Goal: Task Accomplishment & Management: Manage account settings

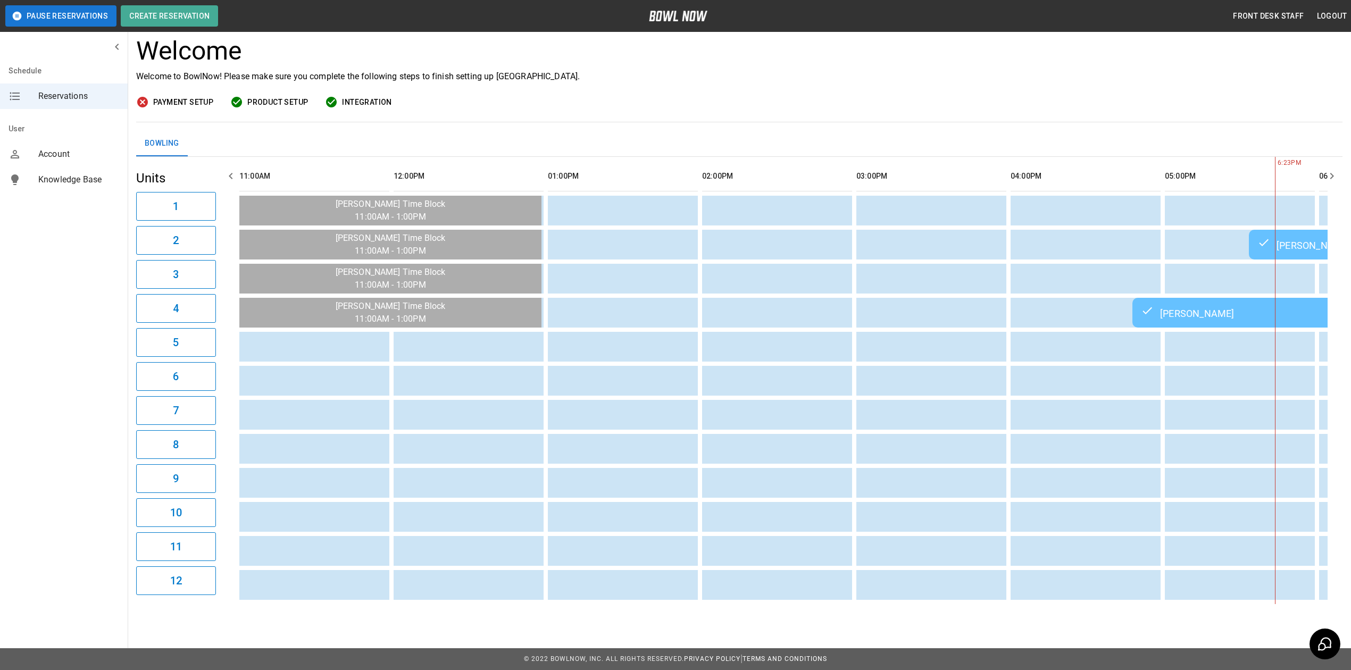
scroll to position [0, 919]
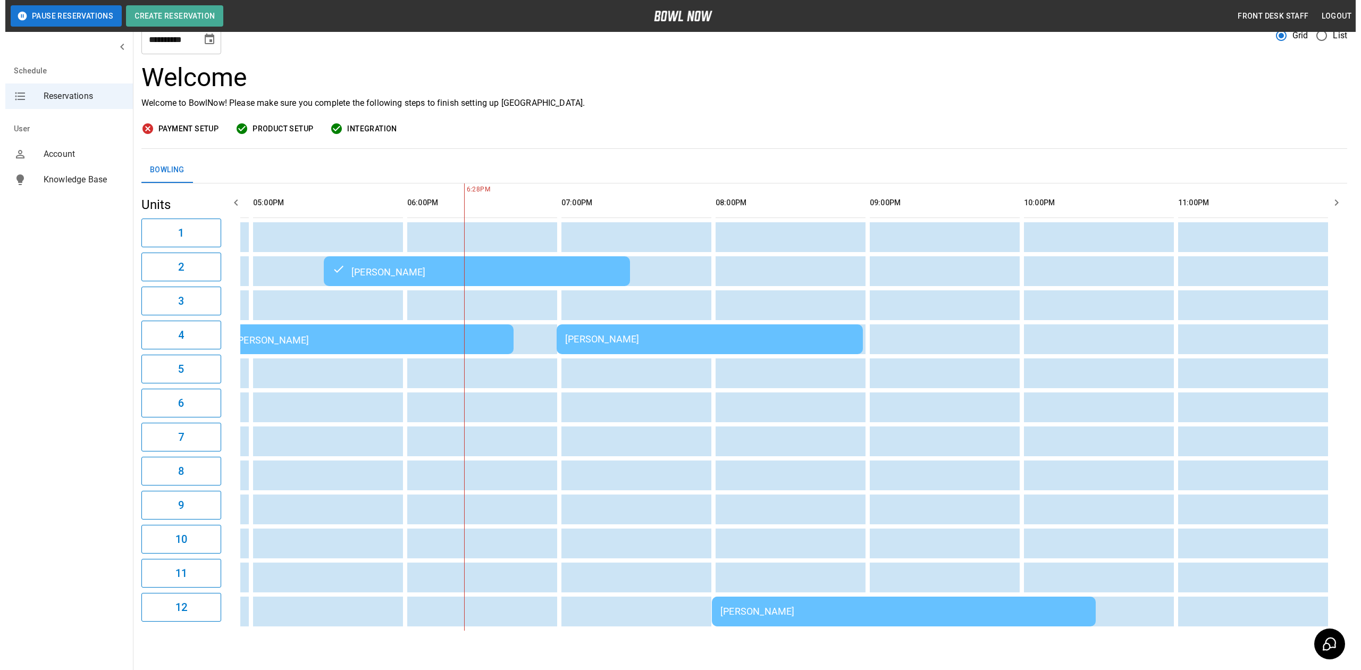
scroll to position [71, 0]
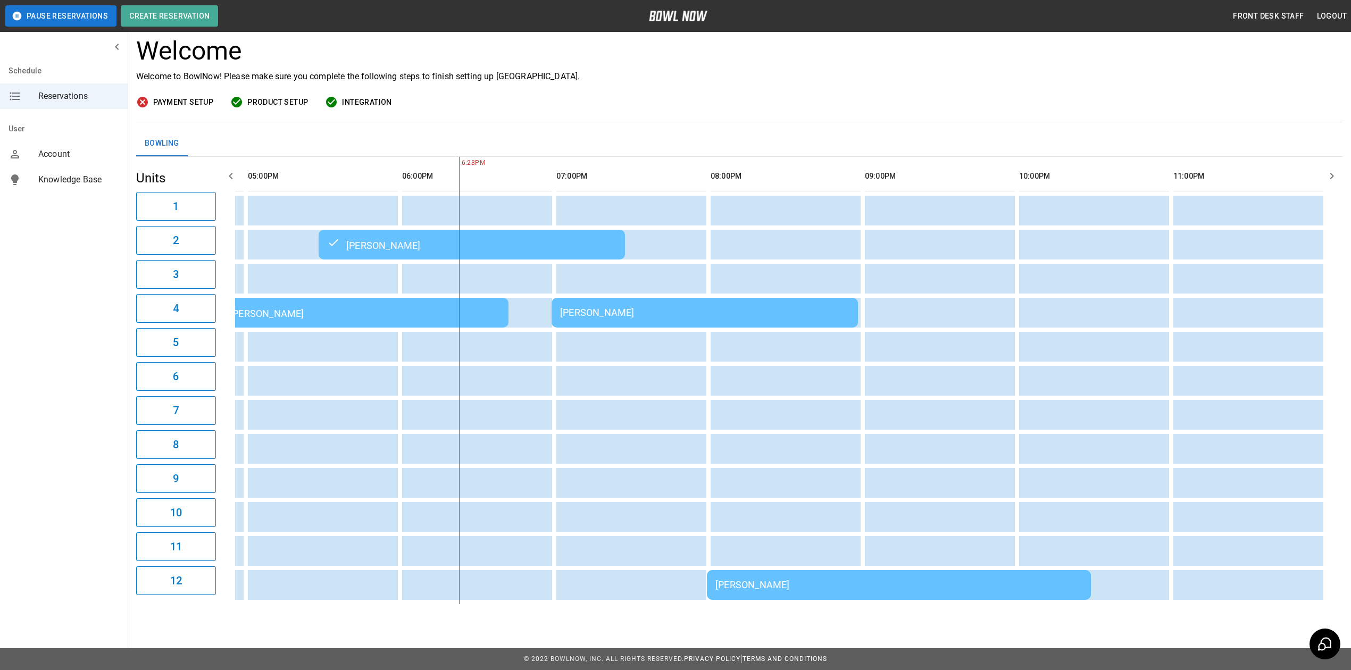
click at [672, 316] on td "[PERSON_NAME]" at bounding box center [704, 313] width 306 height 30
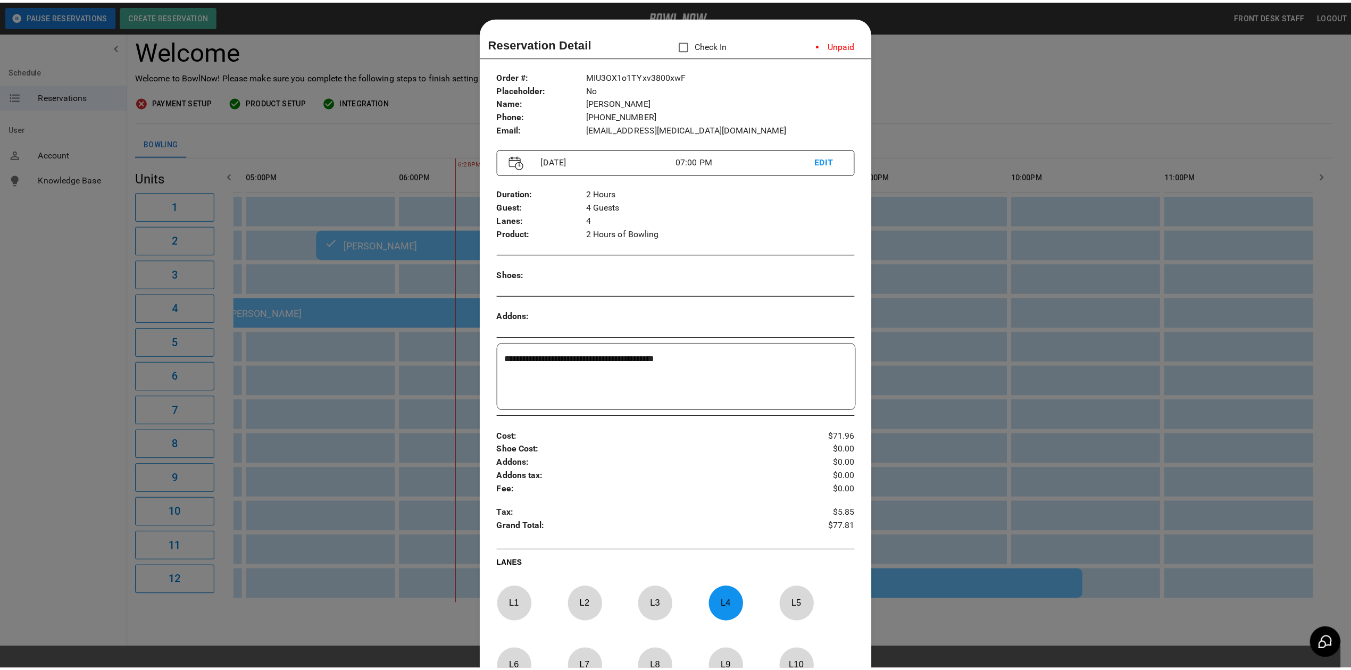
scroll to position [17, 0]
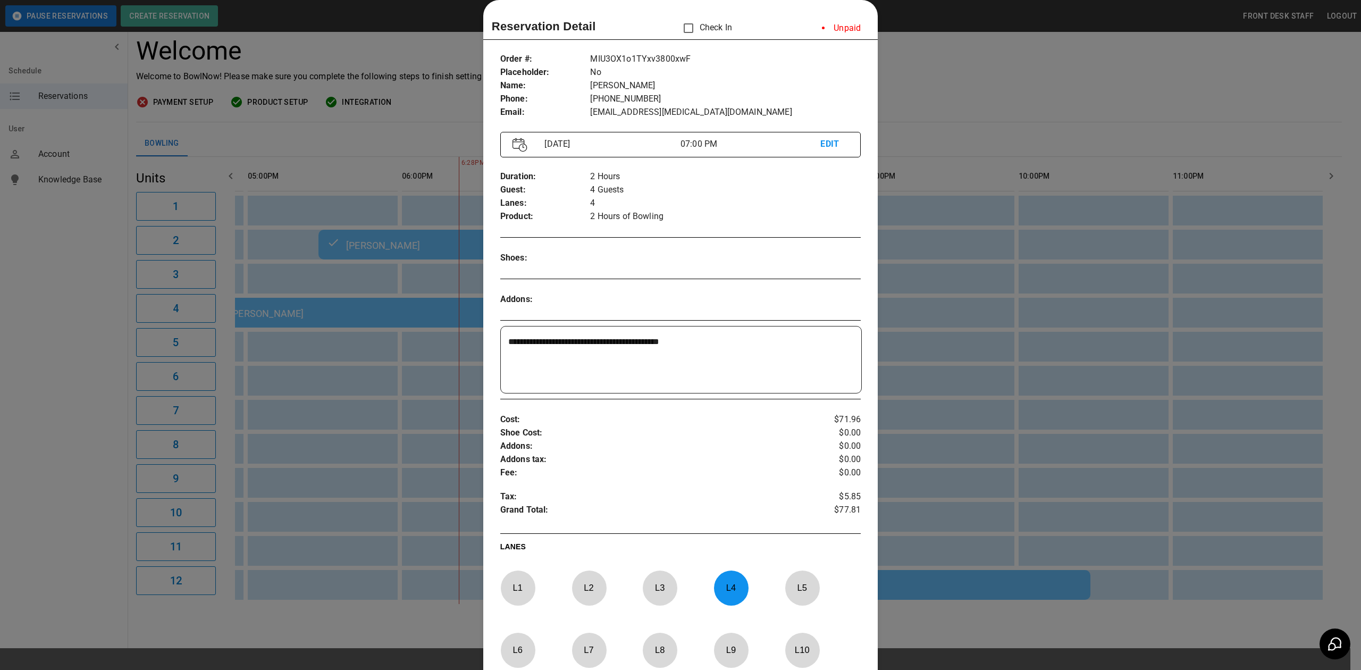
click at [1011, 77] on div at bounding box center [680, 335] width 1361 height 670
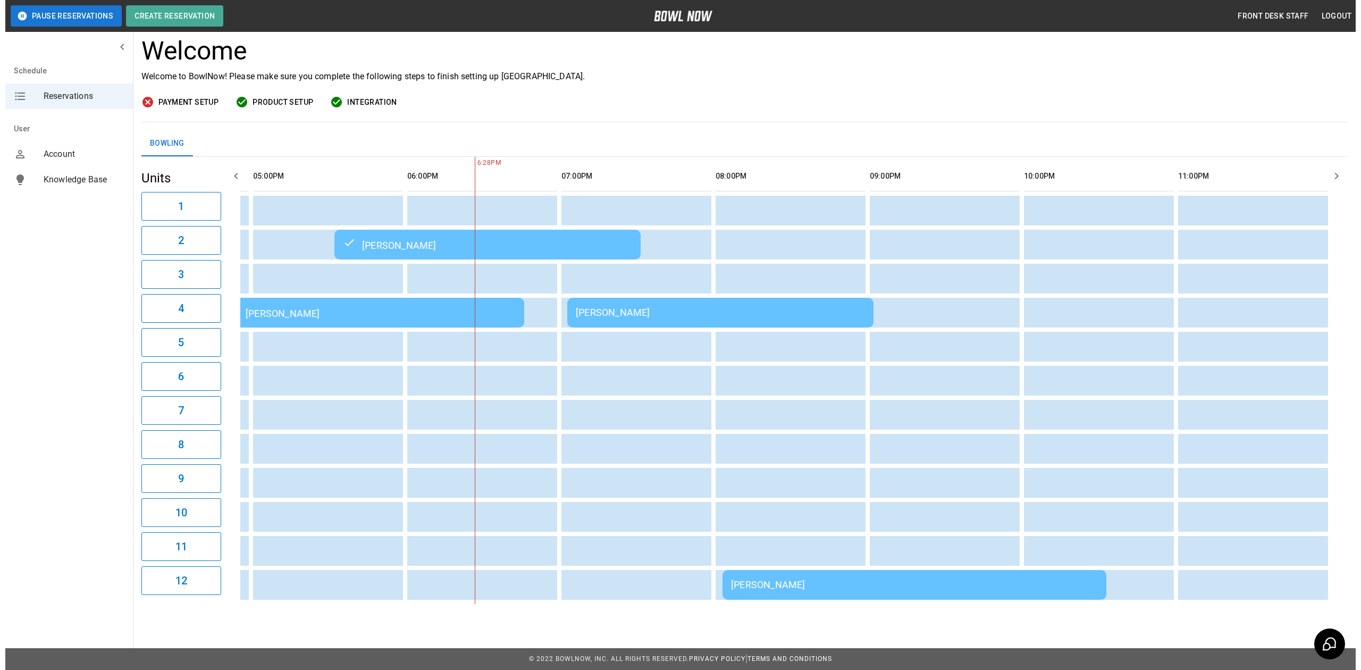
scroll to position [0, 0]
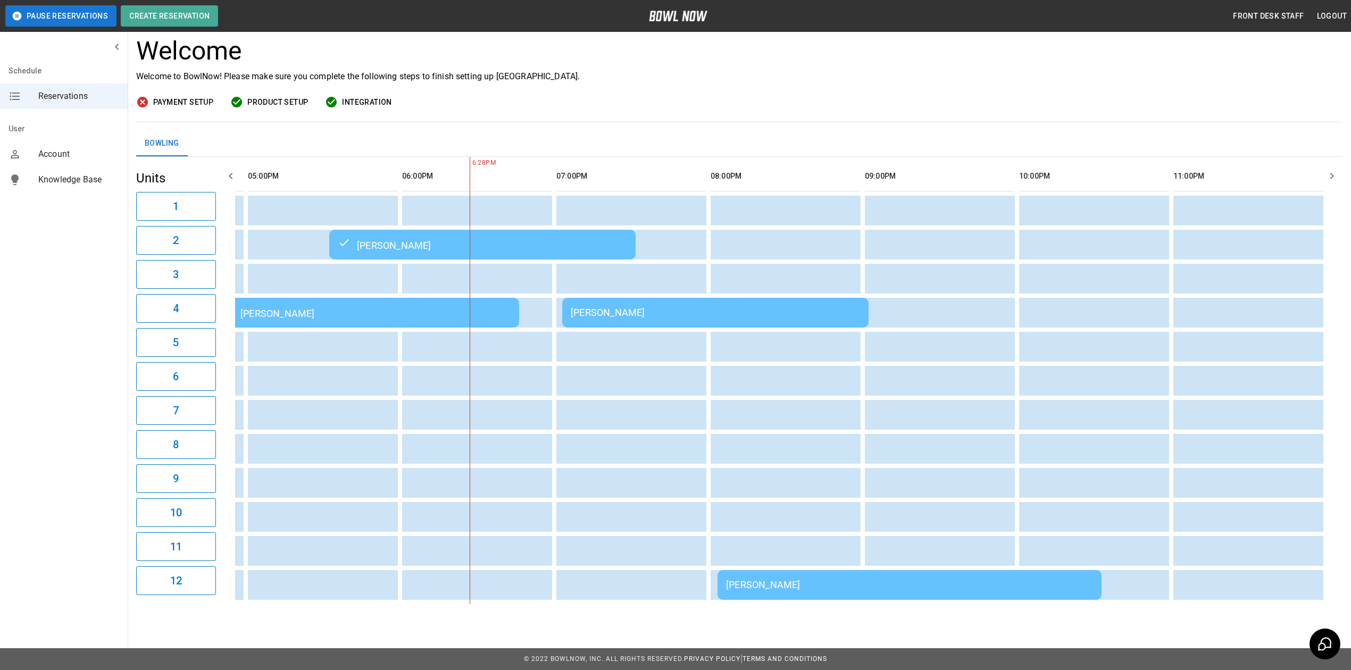
click at [617, 307] on div "[PERSON_NAME]" at bounding box center [715, 312] width 289 height 11
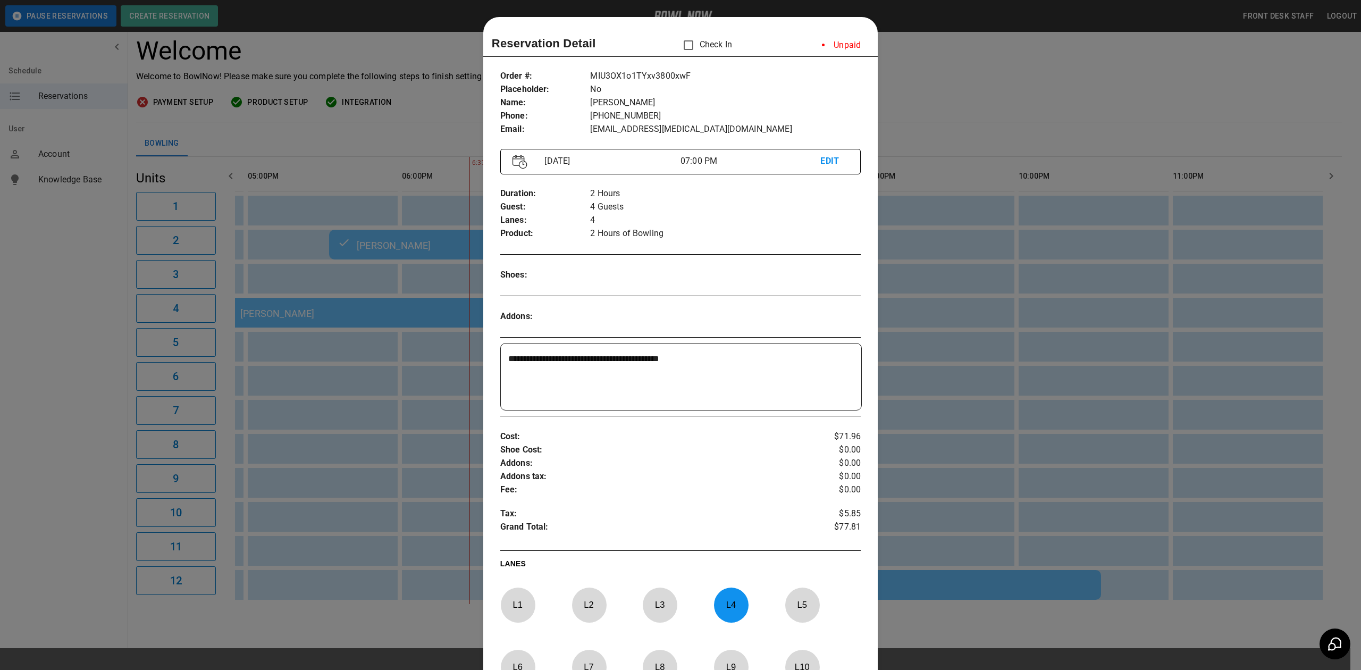
scroll to position [17, 0]
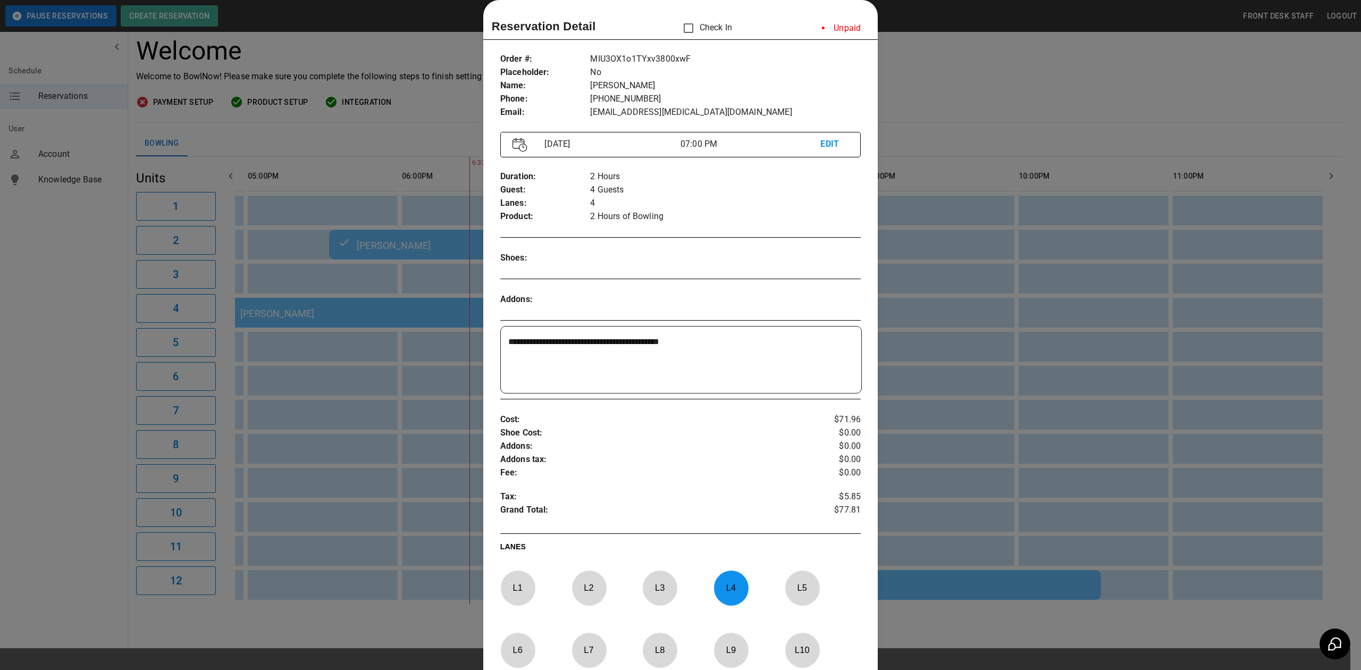
click at [719, 594] on p "L 4" at bounding box center [731, 587] width 35 height 25
drag, startPoint x: 656, startPoint y: 575, endPoint x: 681, endPoint y: 546, distance: 38.1
click at [658, 574] on div at bounding box center [660, 588] width 35 height 35
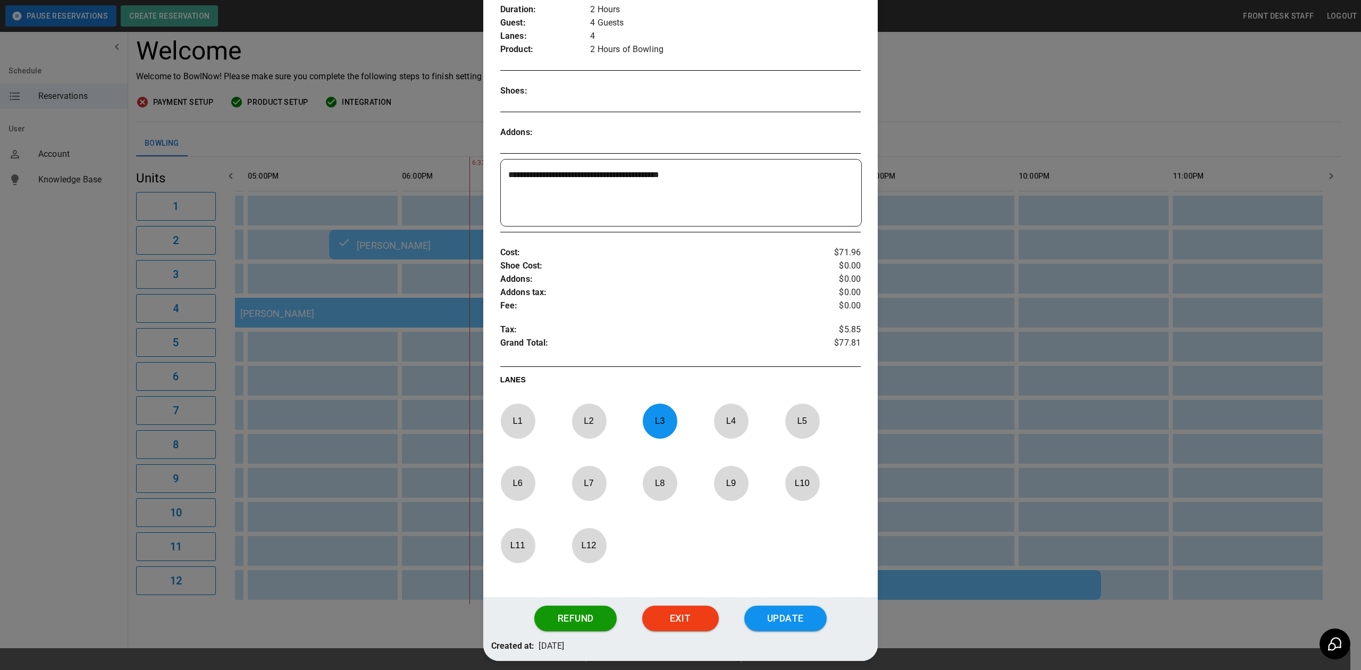
scroll to position [230, 0]
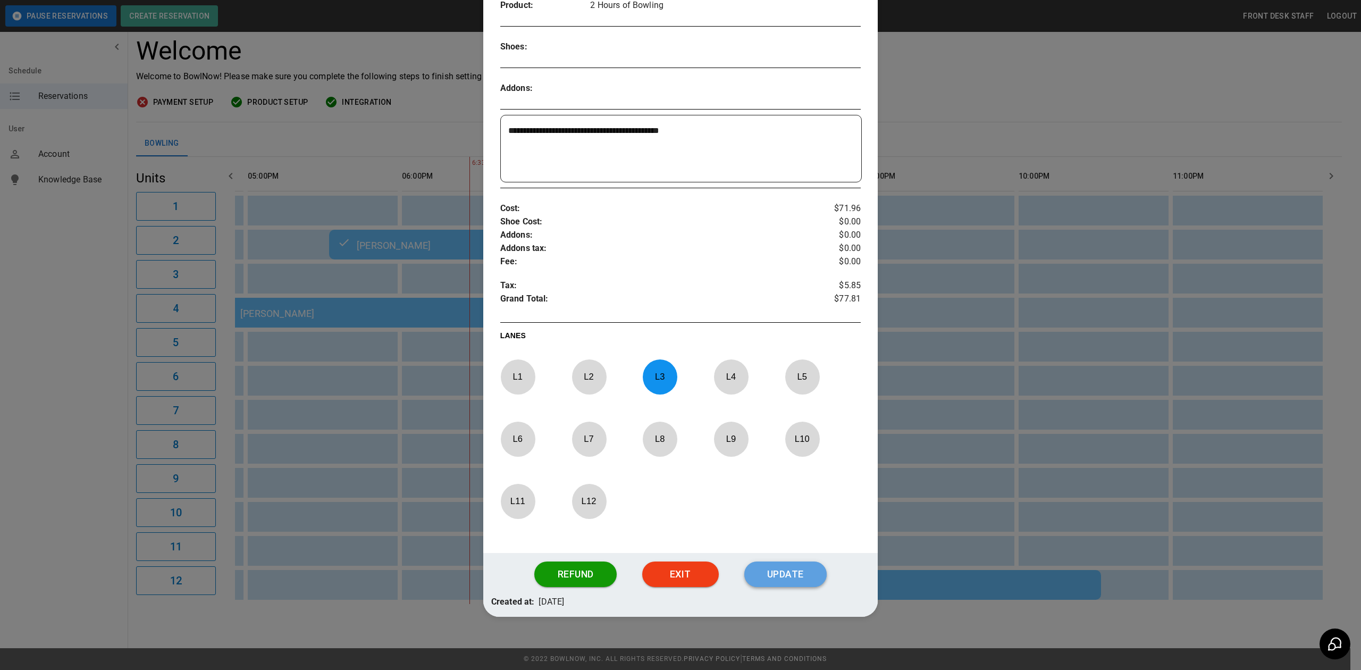
click at [787, 564] on button "Update" at bounding box center [785, 575] width 82 height 26
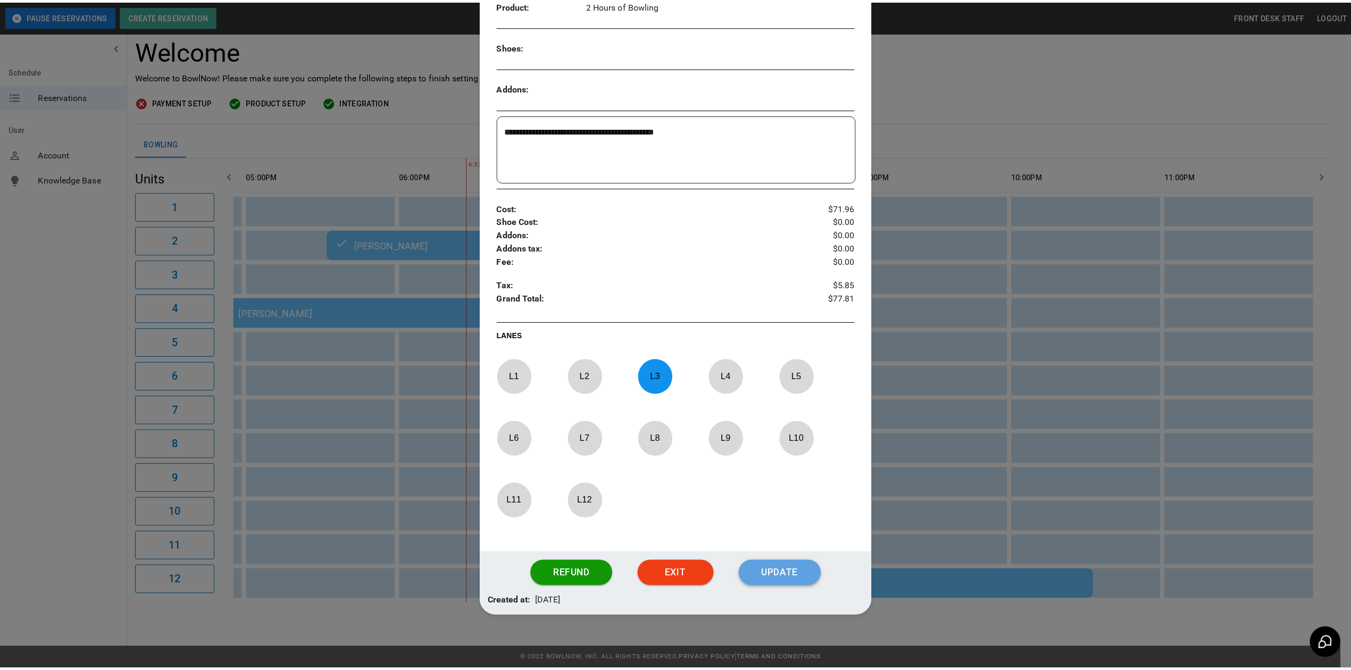
scroll to position [0, 892]
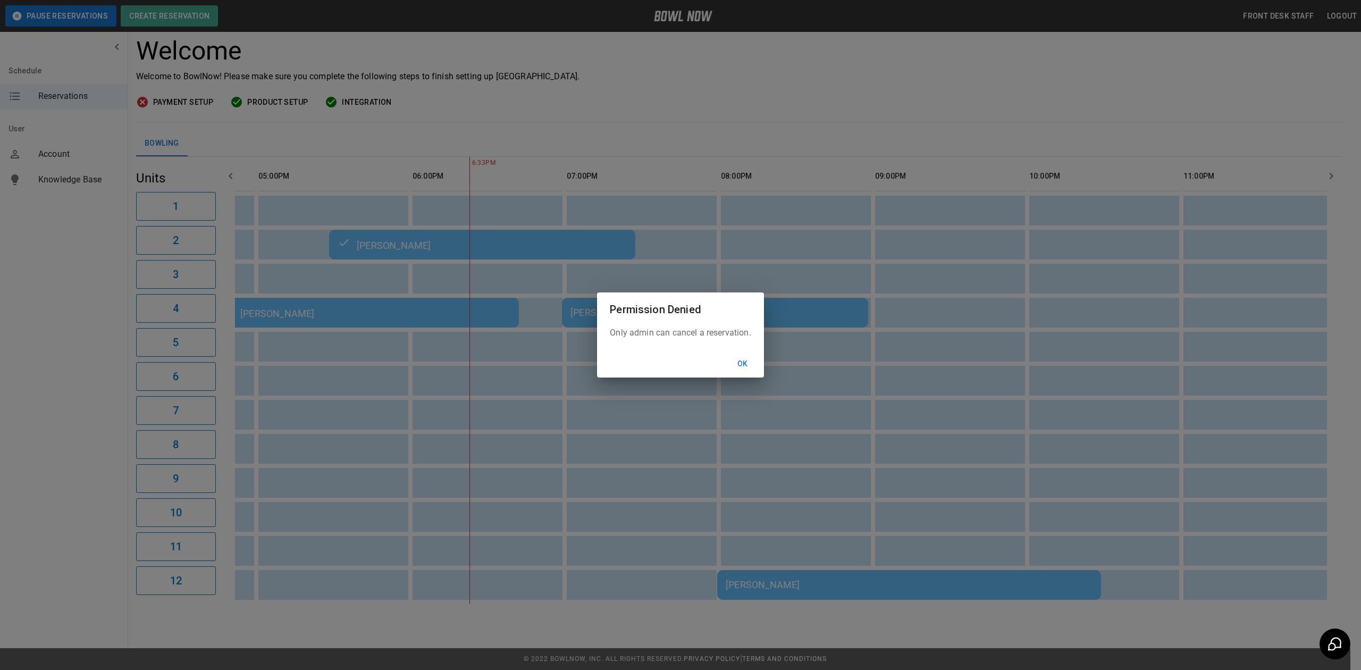
click at [751, 364] on button "Ok" at bounding box center [743, 364] width 34 height 20
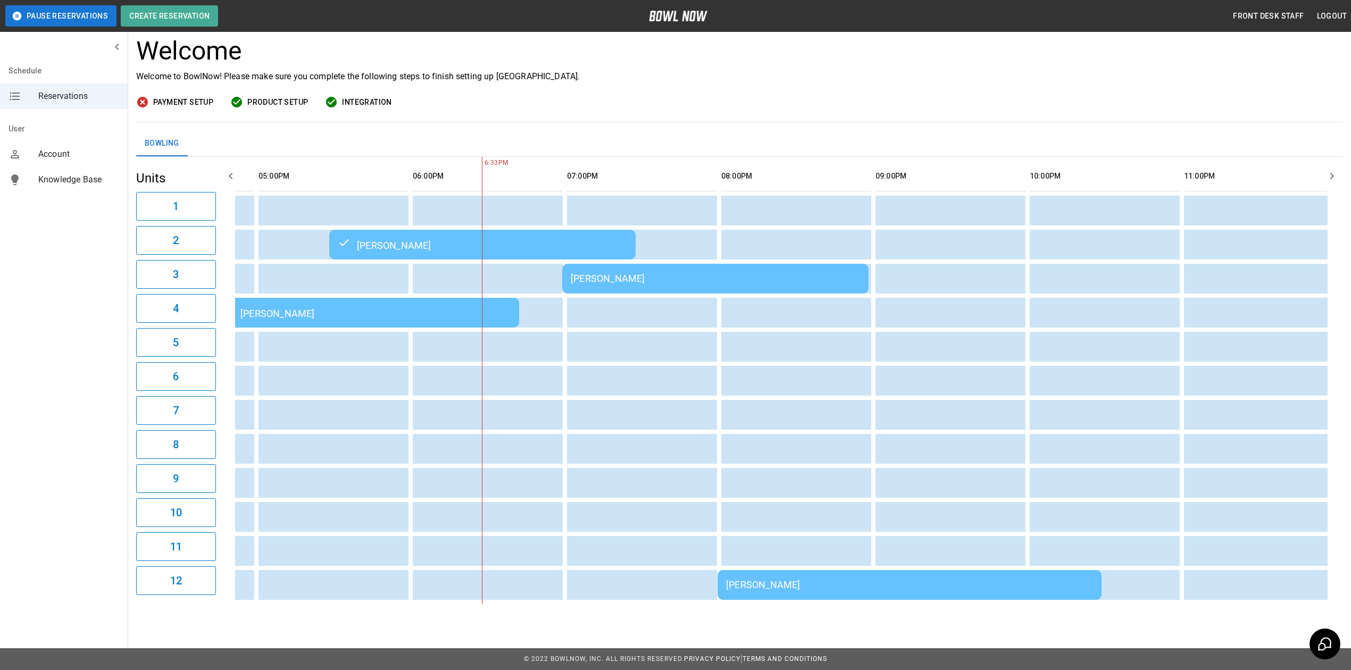
drag, startPoint x: 900, startPoint y: 96, endPoint x: 881, endPoint y: 99, distance: 19.3
click at [900, 96] on div "Payment Setup Product Setup Integration" at bounding box center [739, 102] width 1206 height 13
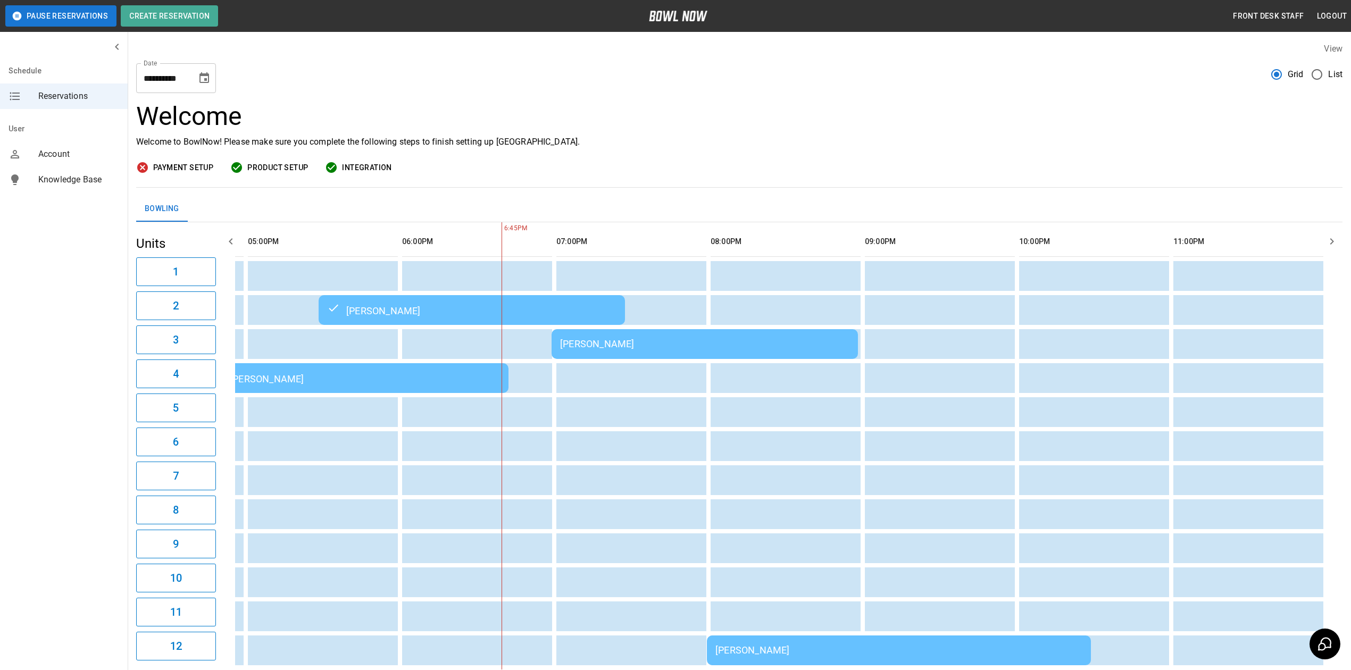
click at [660, 341] on div "[PERSON_NAME]" at bounding box center [704, 343] width 289 height 11
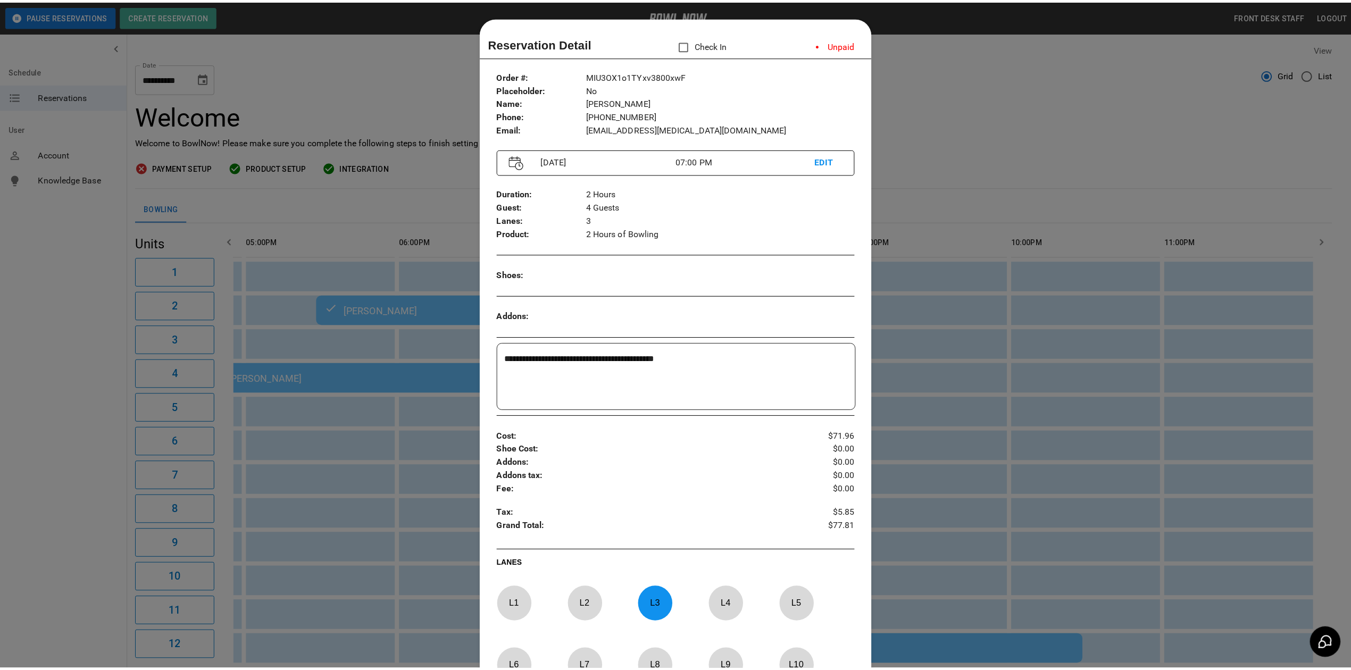
scroll to position [17, 0]
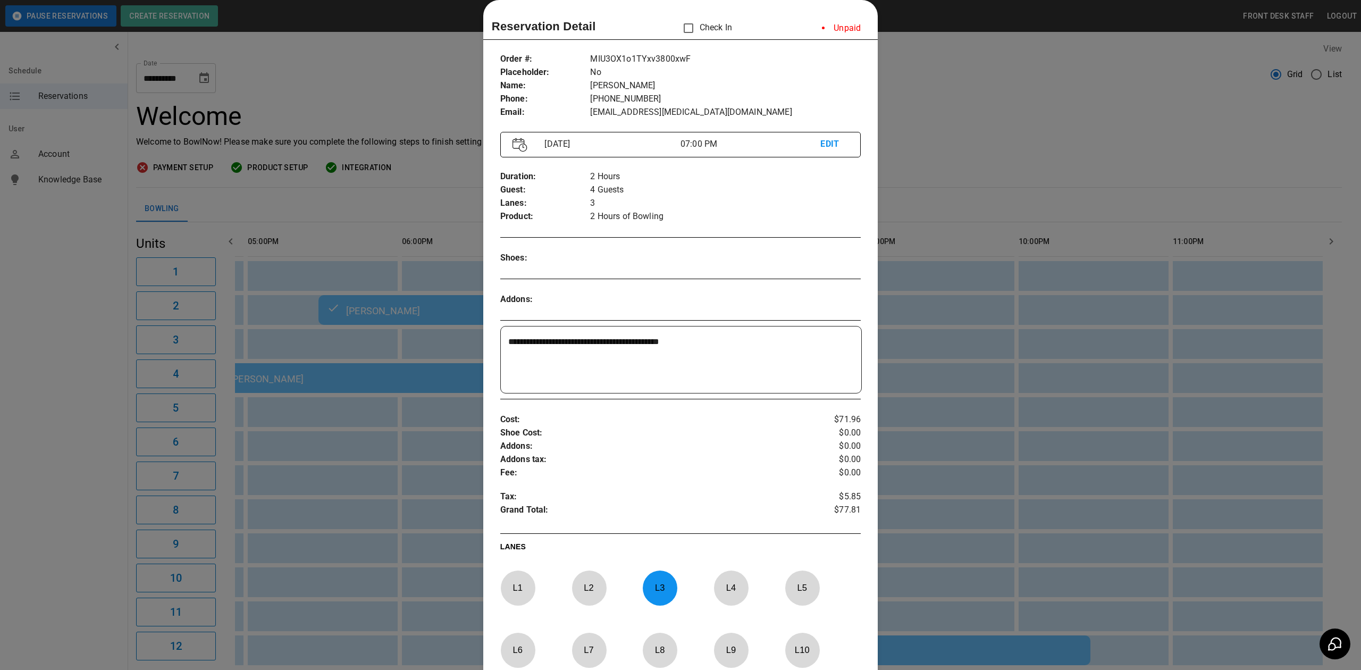
click at [953, 103] on div at bounding box center [680, 335] width 1361 height 670
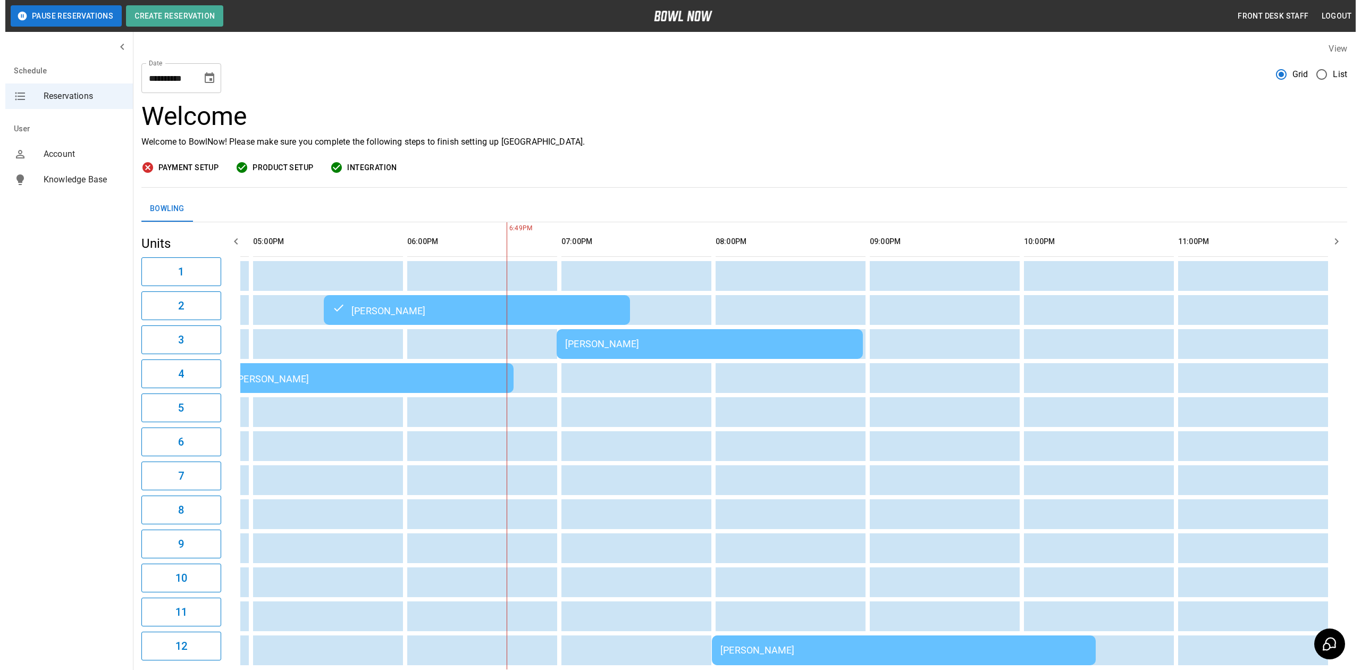
scroll to position [0, 919]
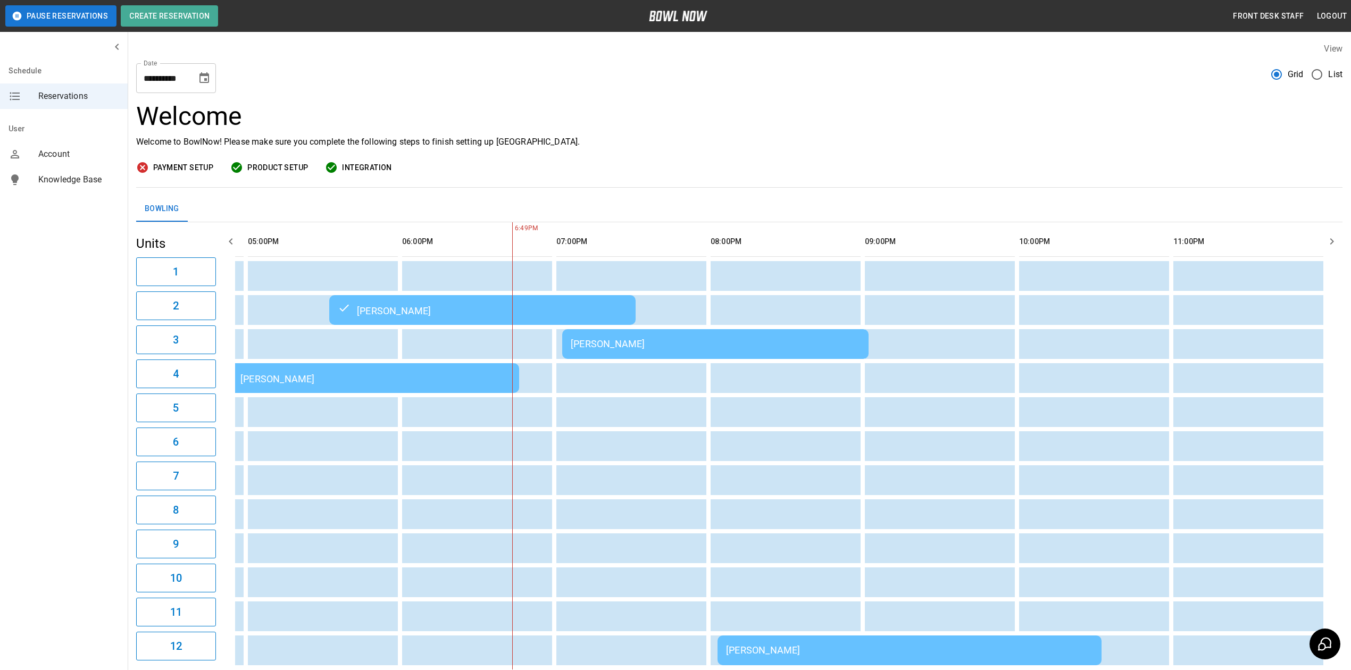
click at [718, 341] on div "[PERSON_NAME]" at bounding box center [715, 343] width 289 height 11
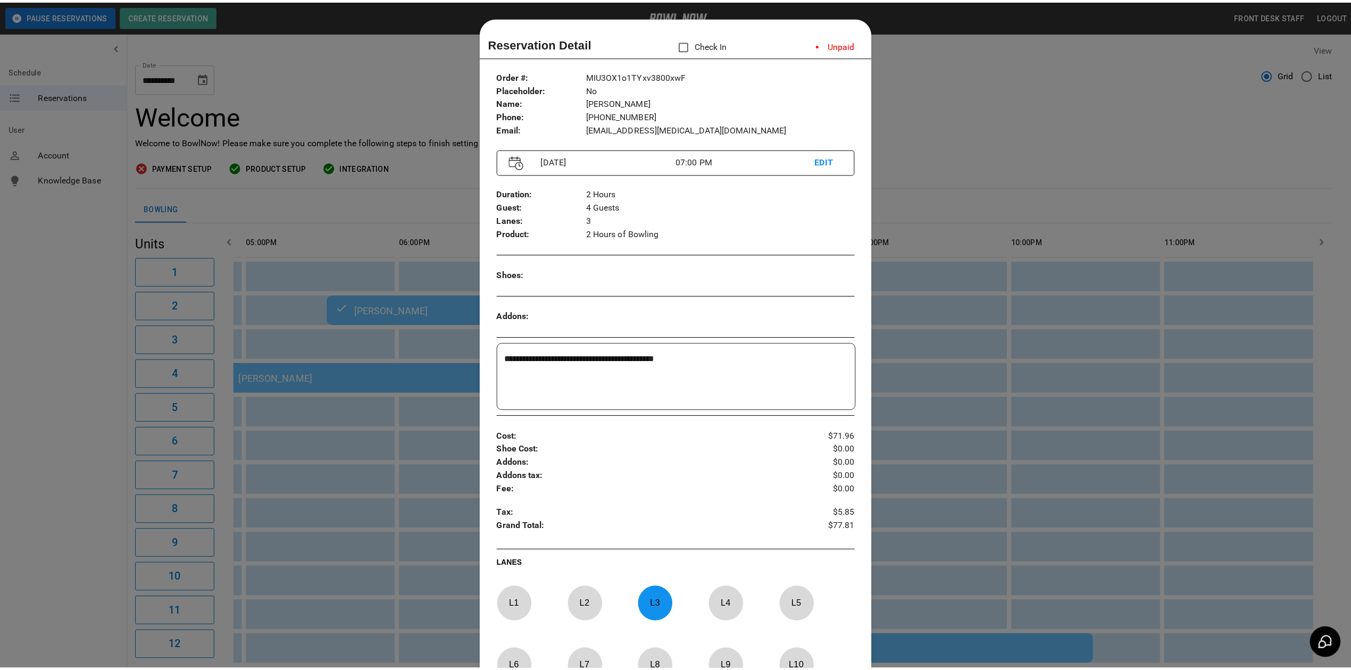
scroll to position [17, 0]
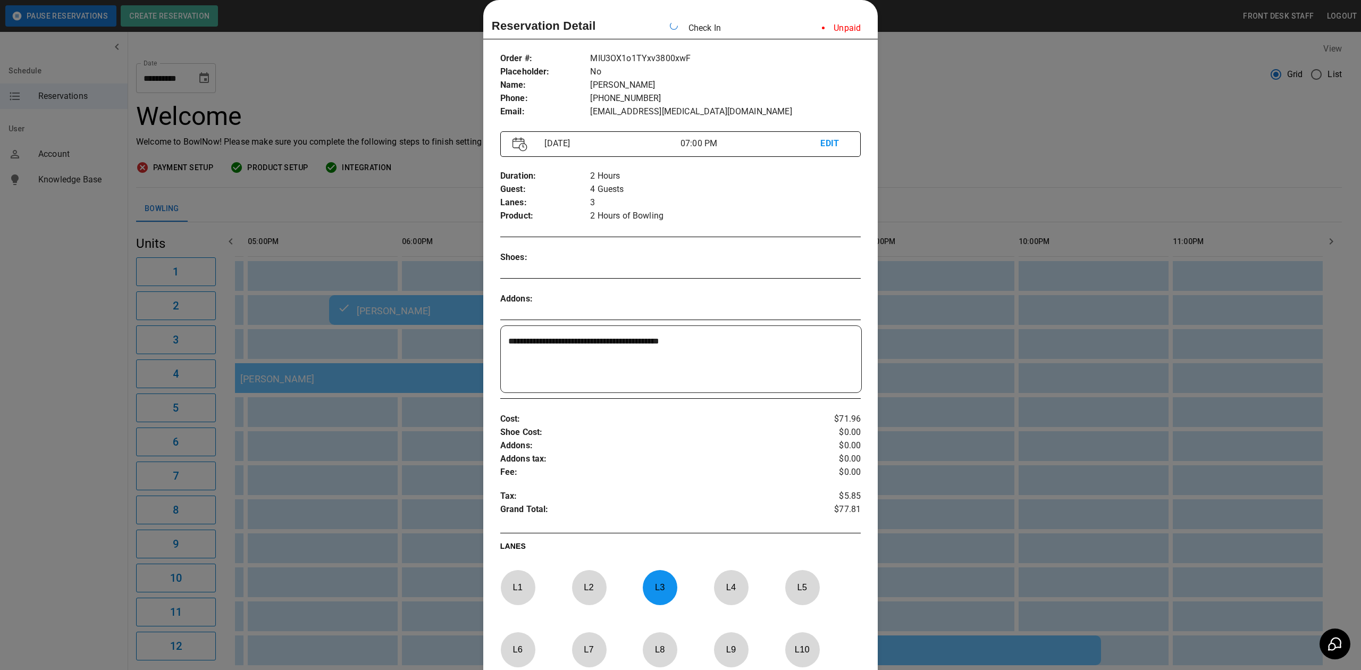
drag, startPoint x: 943, startPoint y: 111, endPoint x: 745, endPoint y: 213, distance: 222.8
click at [948, 116] on div at bounding box center [680, 335] width 1361 height 670
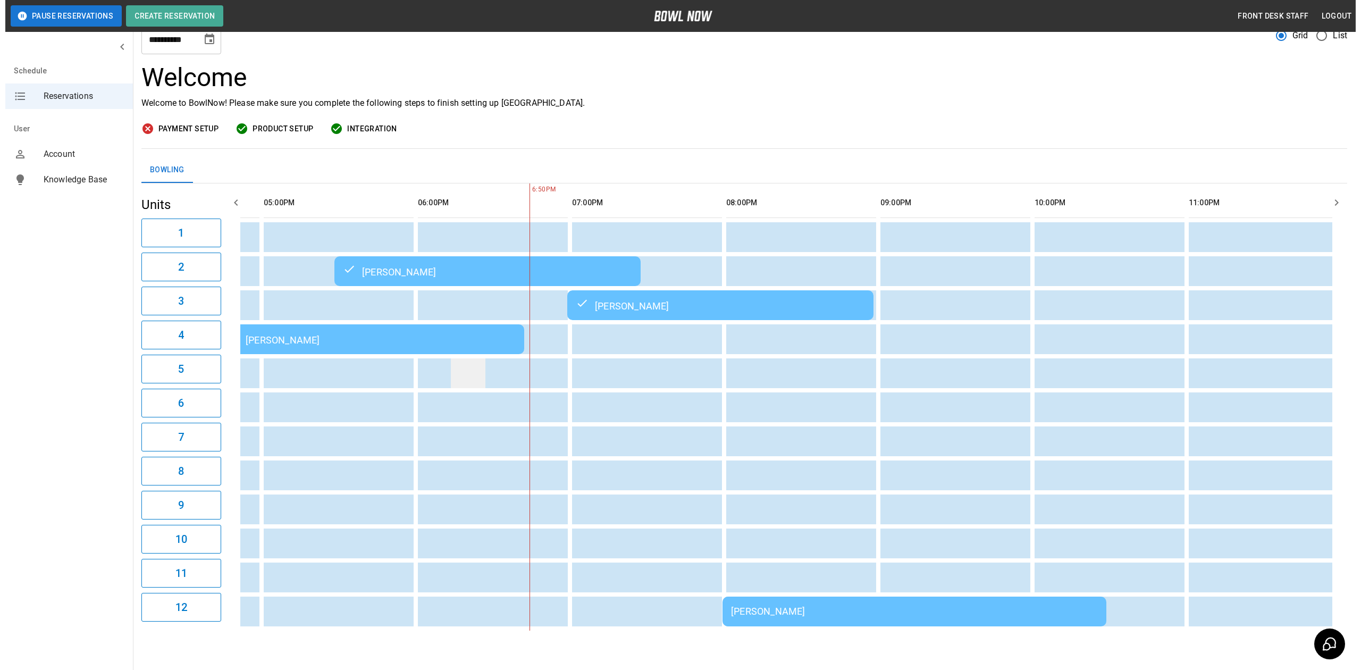
scroll to position [77, 0]
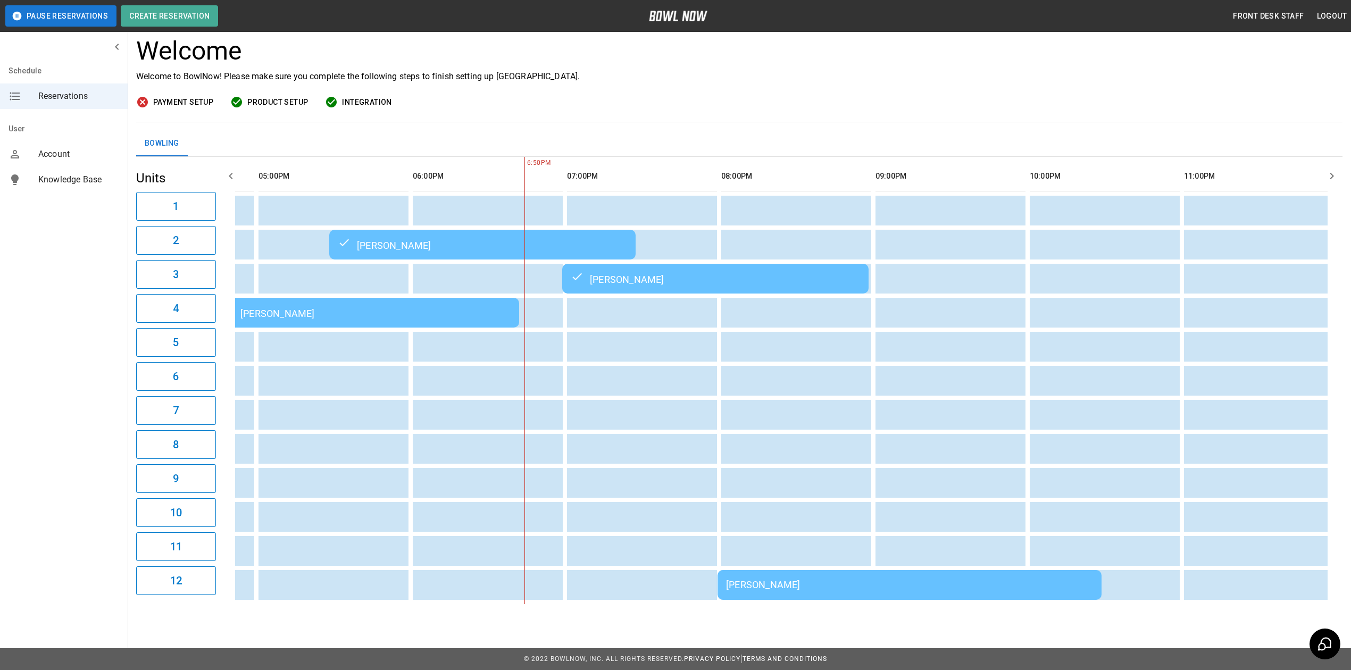
click at [776, 579] on div "[PERSON_NAME]" at bounding box center [909, 584] width 367 height 11
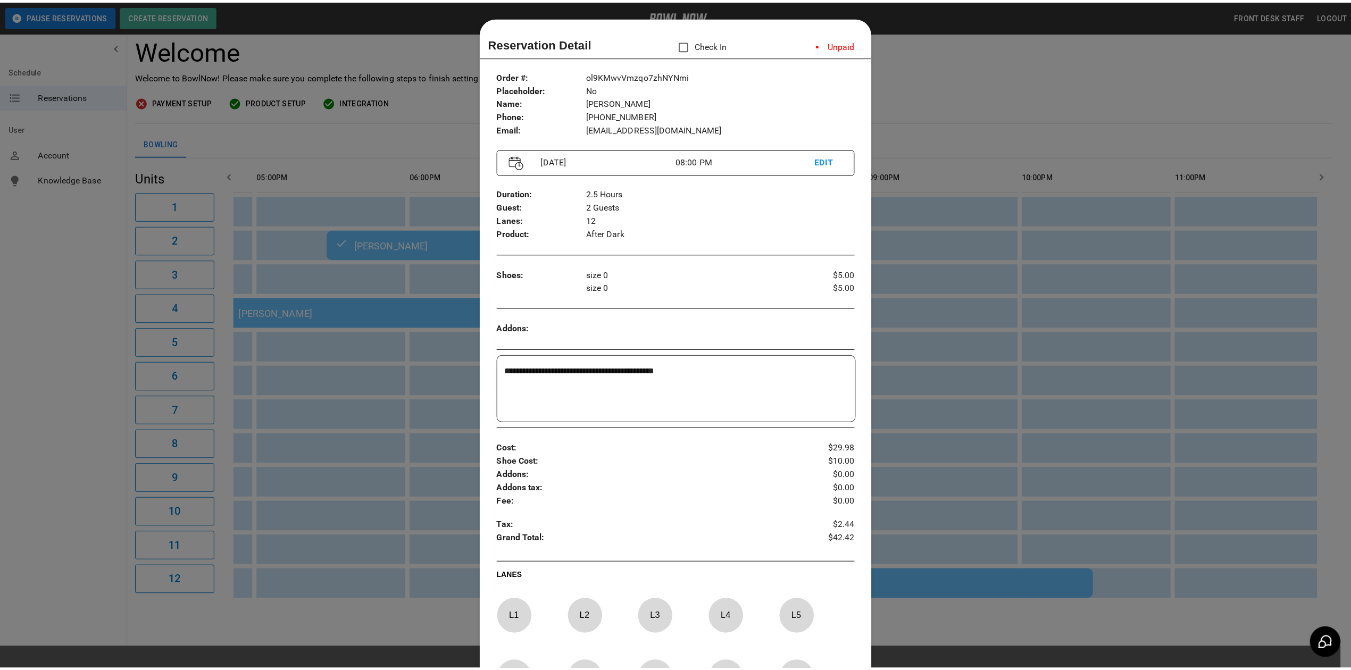
scroll to position [17, 0]
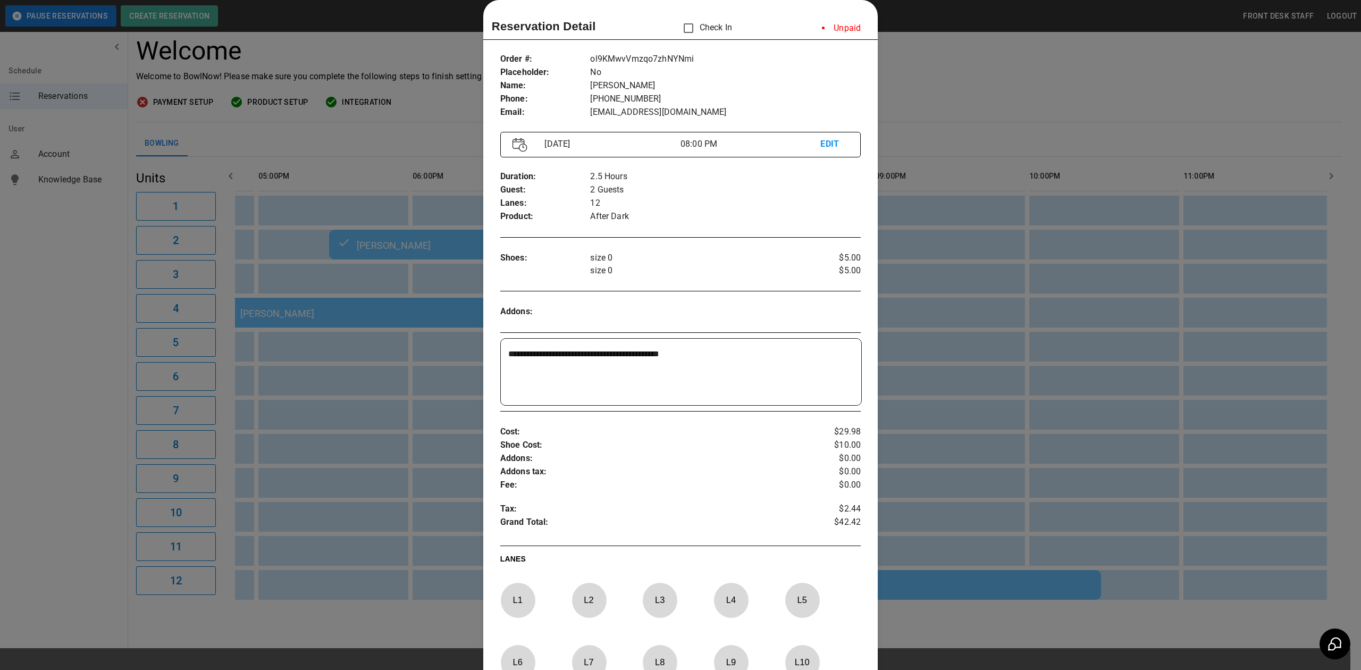
click at [1040, 61] on div at bounding box center [680, 335] width 1361 height 670
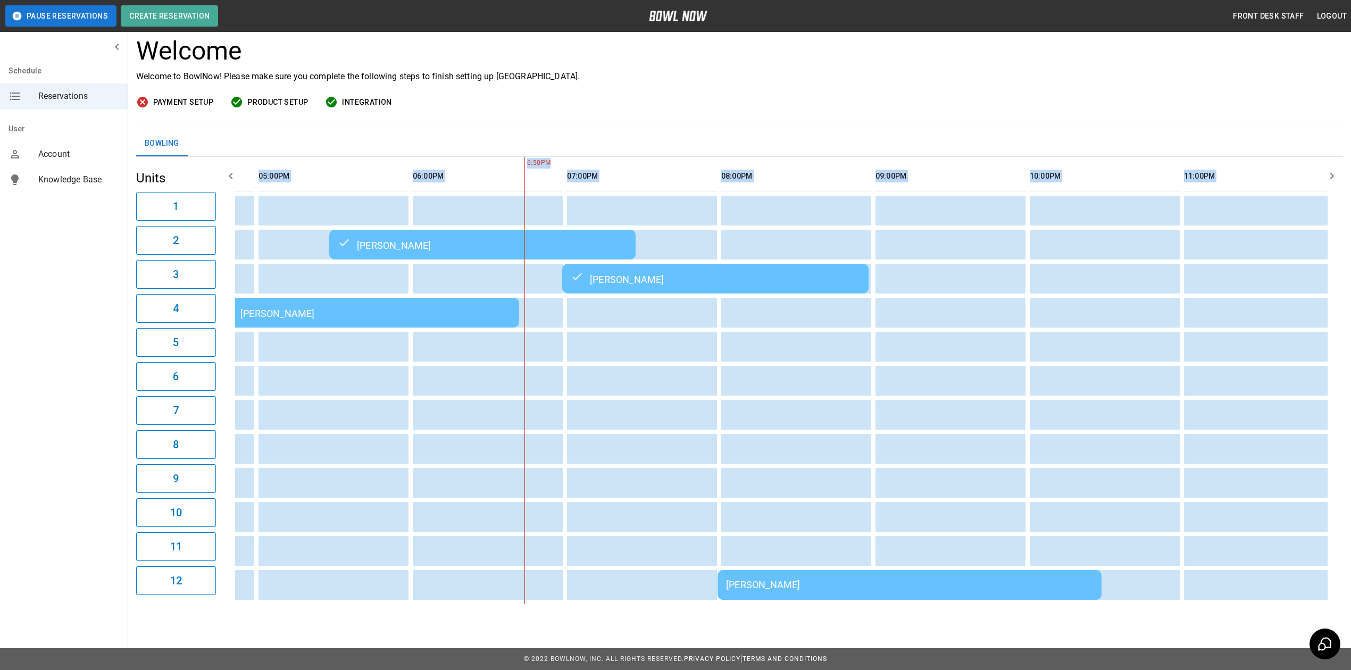
drag, startPoint x: 847, startPoint y: 604, endPoint x: 868, endPoint y: 602, distance: 21.9
click at [868, 602] on div "**********" at bounding box center [739, 291] width 1223 height 644
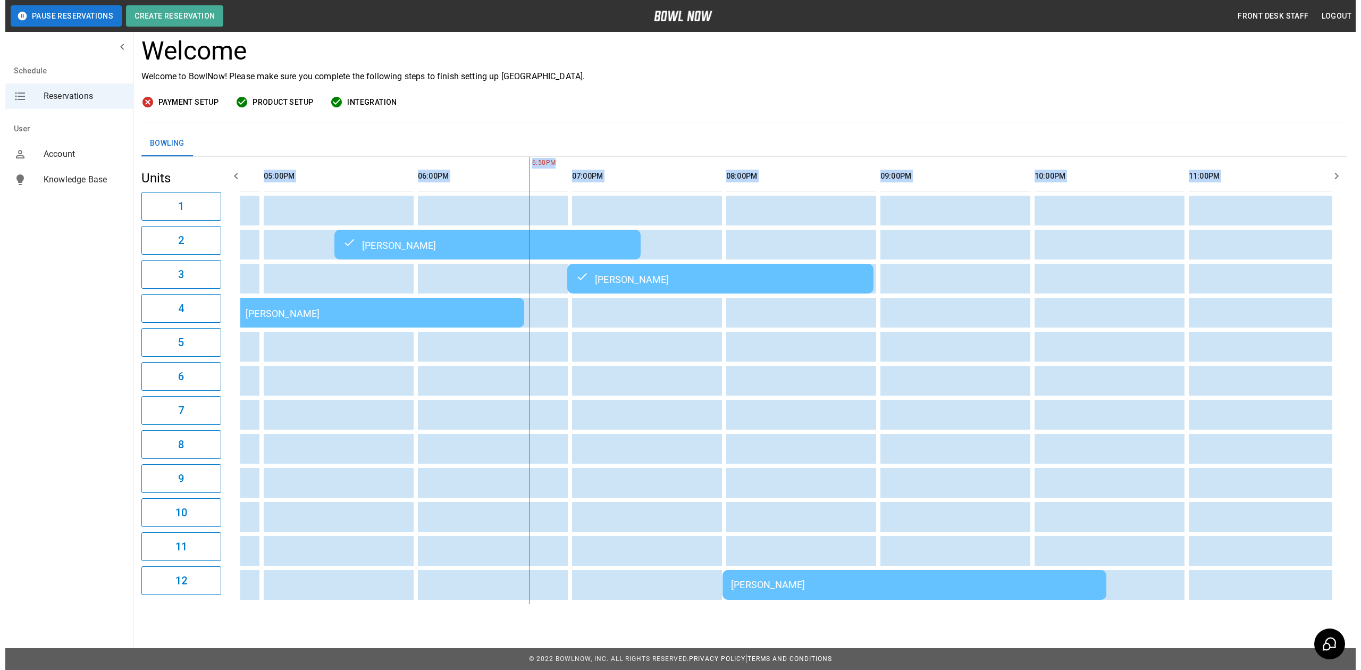
scroll to position [0, 902]
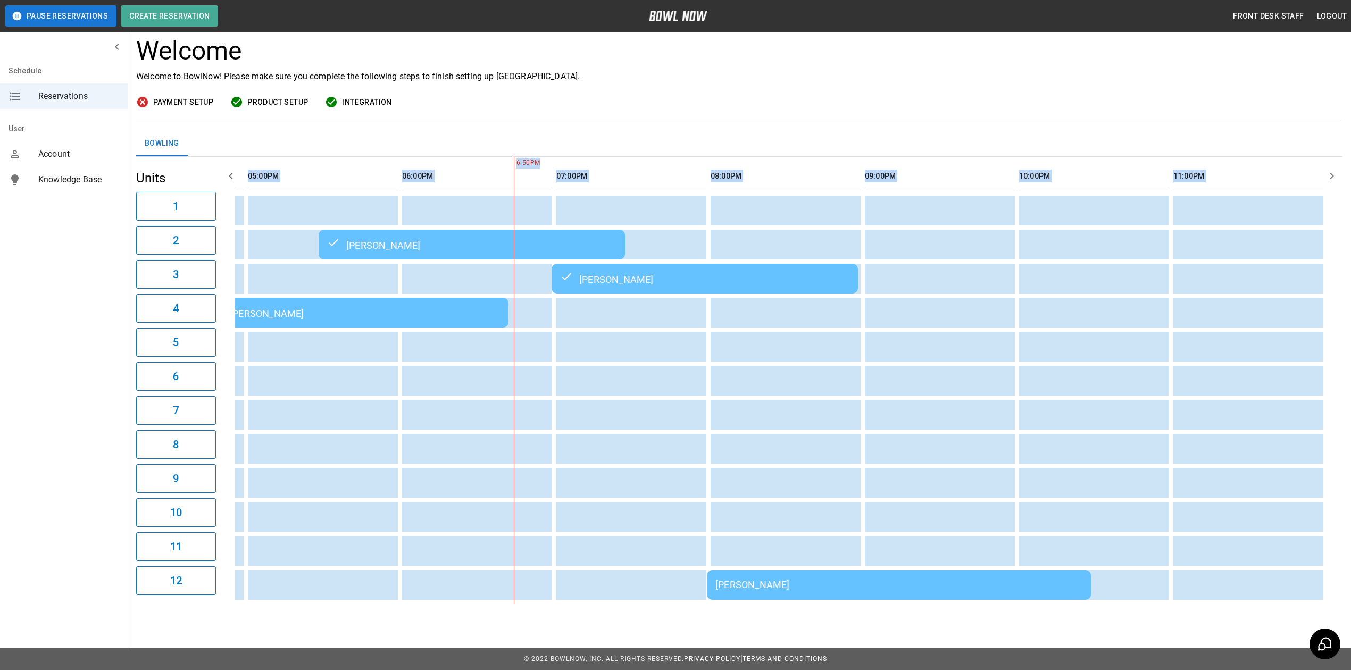
click at [845, 582] on td "[PERSON_NAME]" at bounding box center [899, 585] width 384 height 30
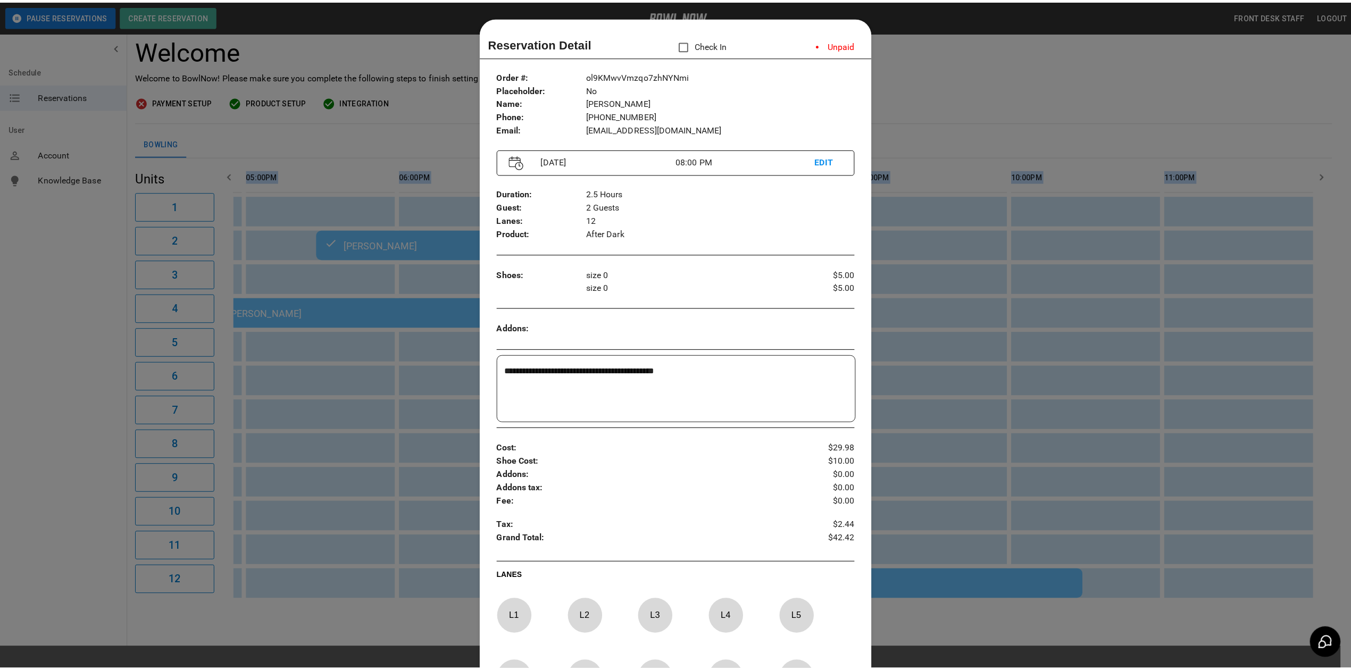
scroll to position [17, 0]
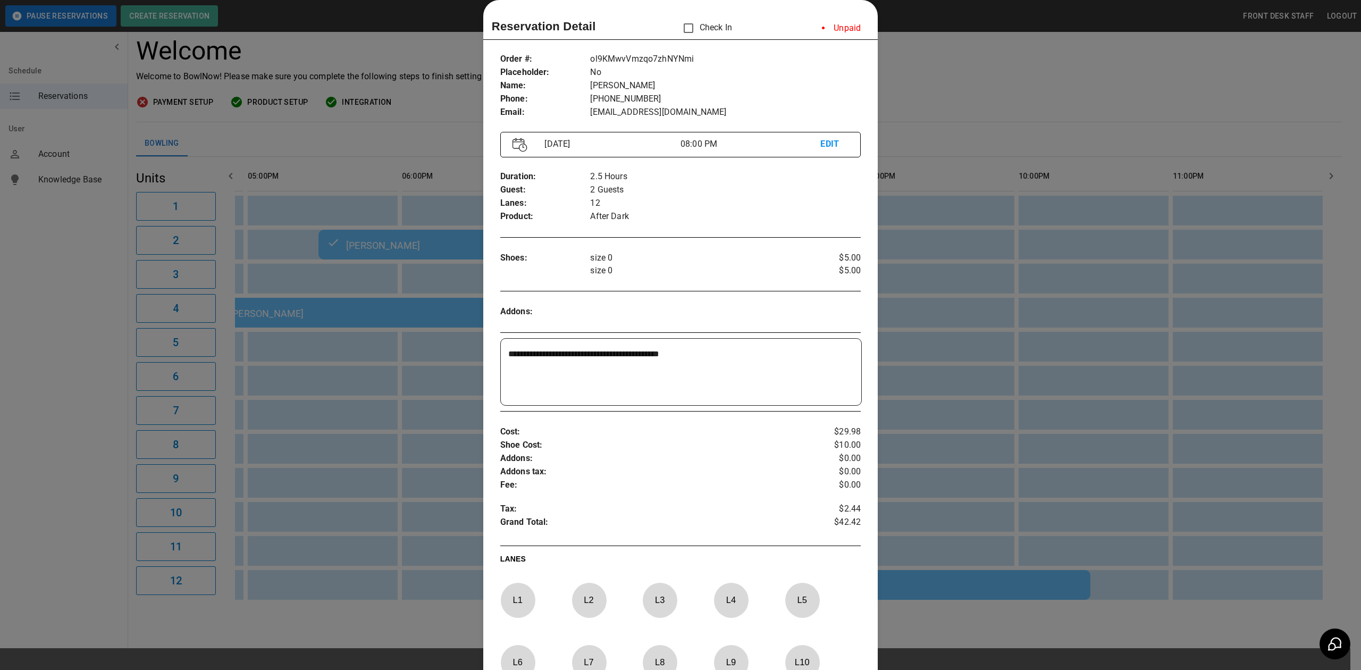
click at [955, 101] on div at bounding box center [680, 335] width 1361 height 670
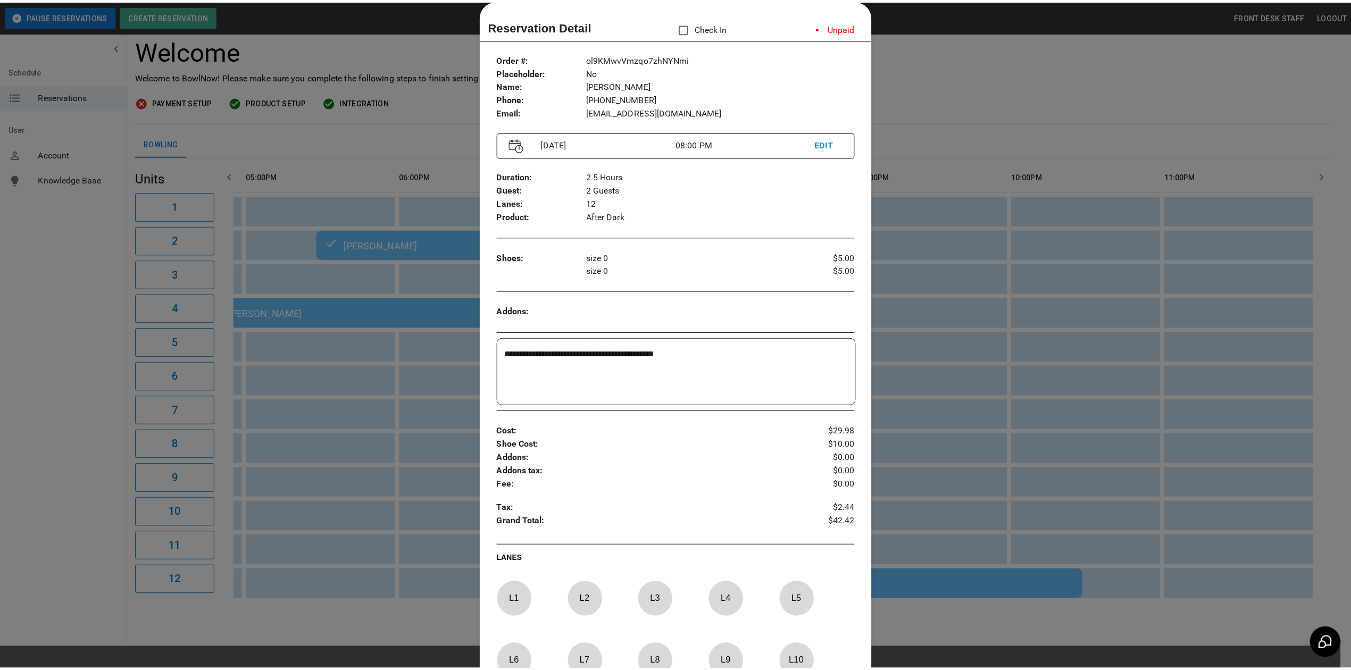
scroll to position [0, 919]
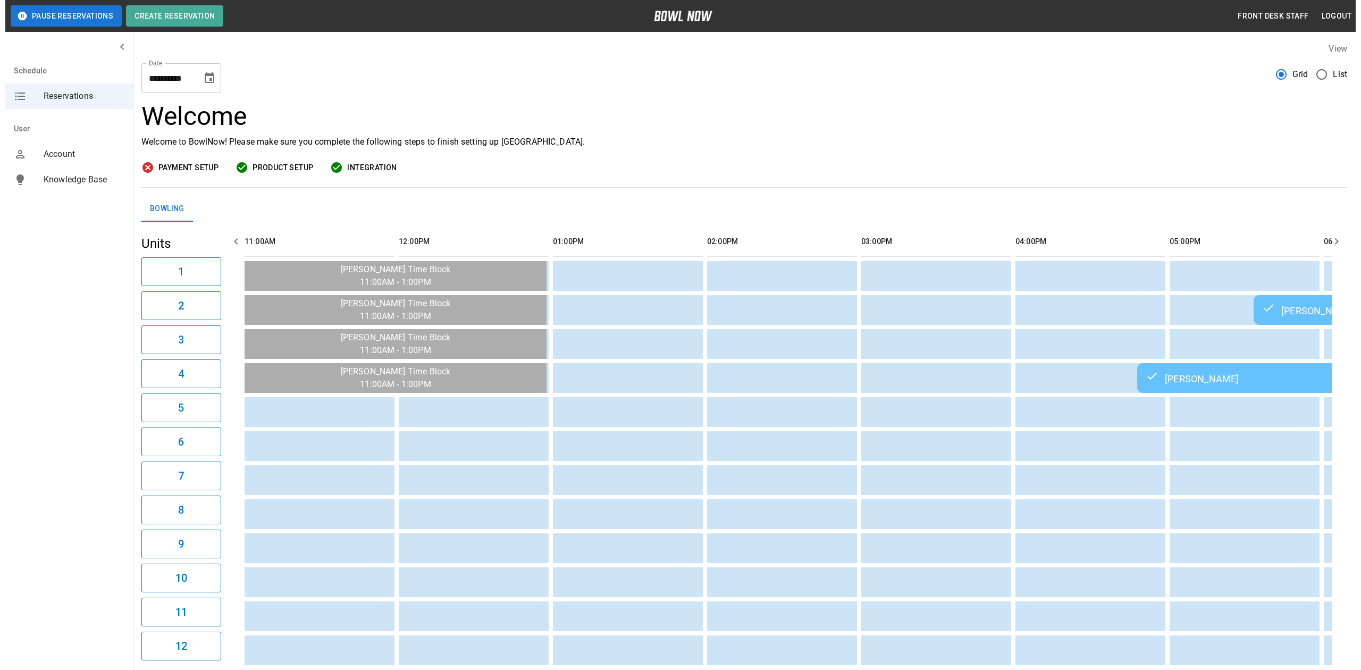
scroll to position [0, 930]
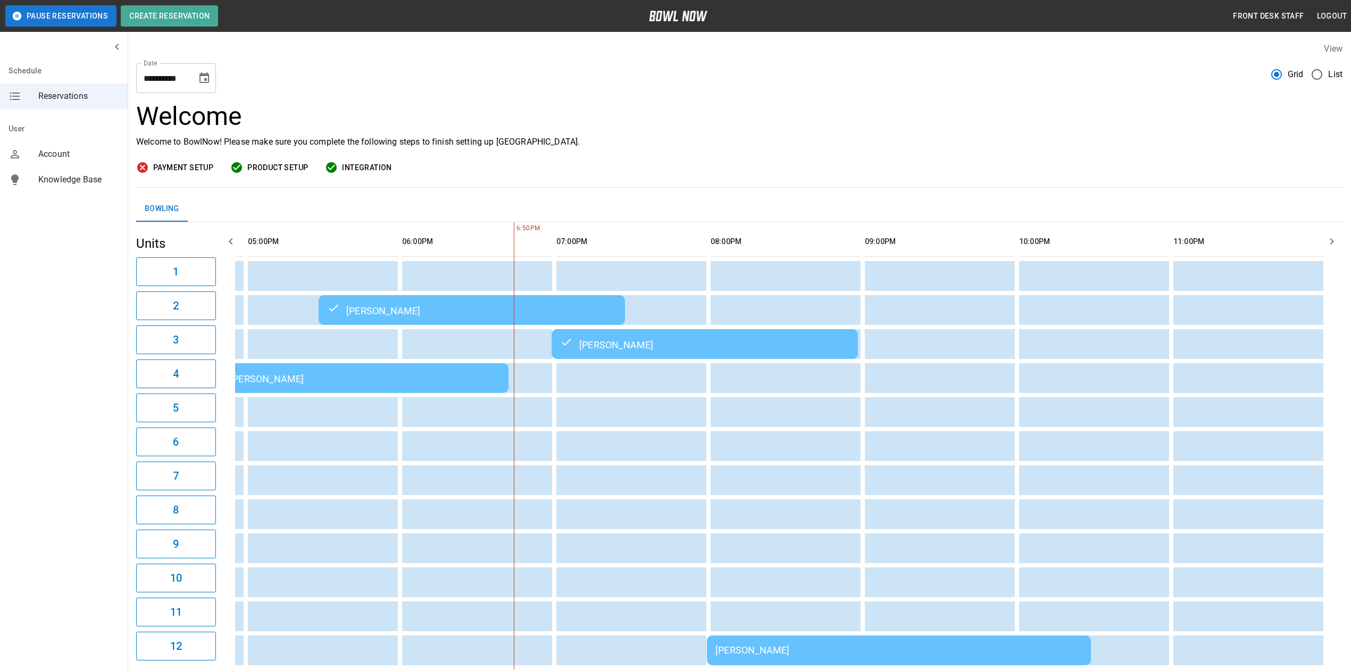
click at [822, 649] on div "[PERSON_NAME]" at bounding box center [898, 649] width 367 height 11
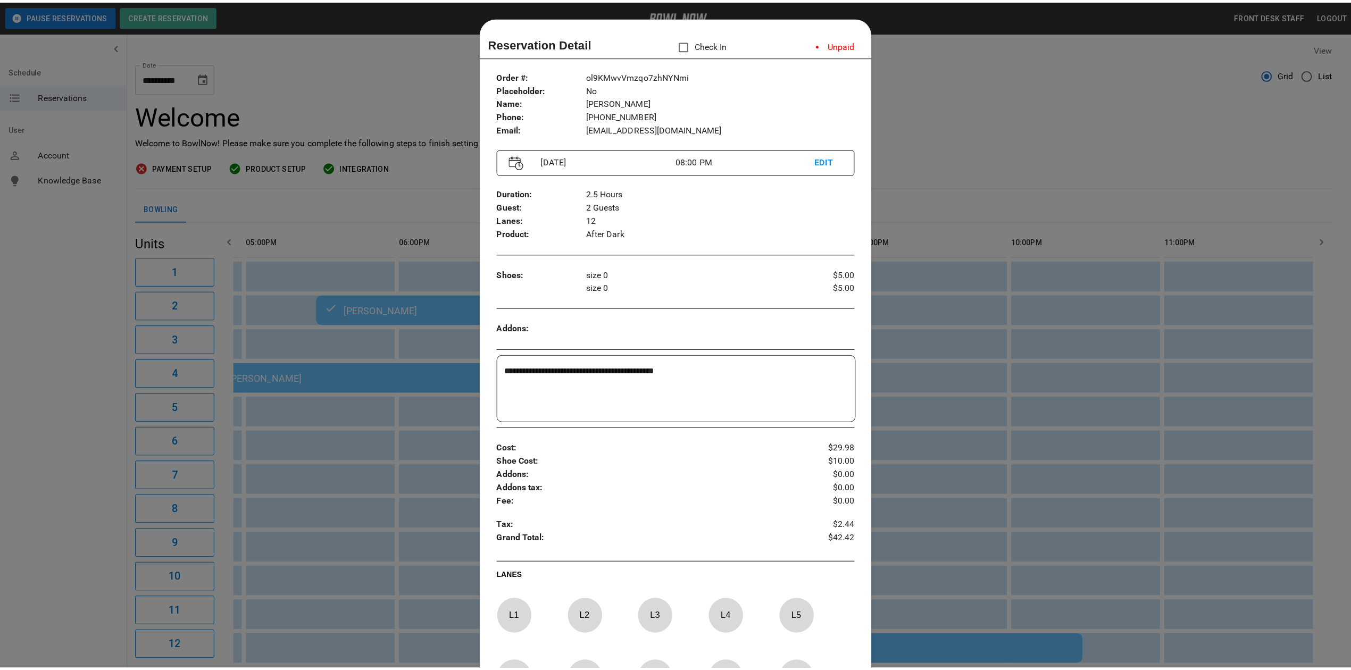
scroll to position [17, 0]
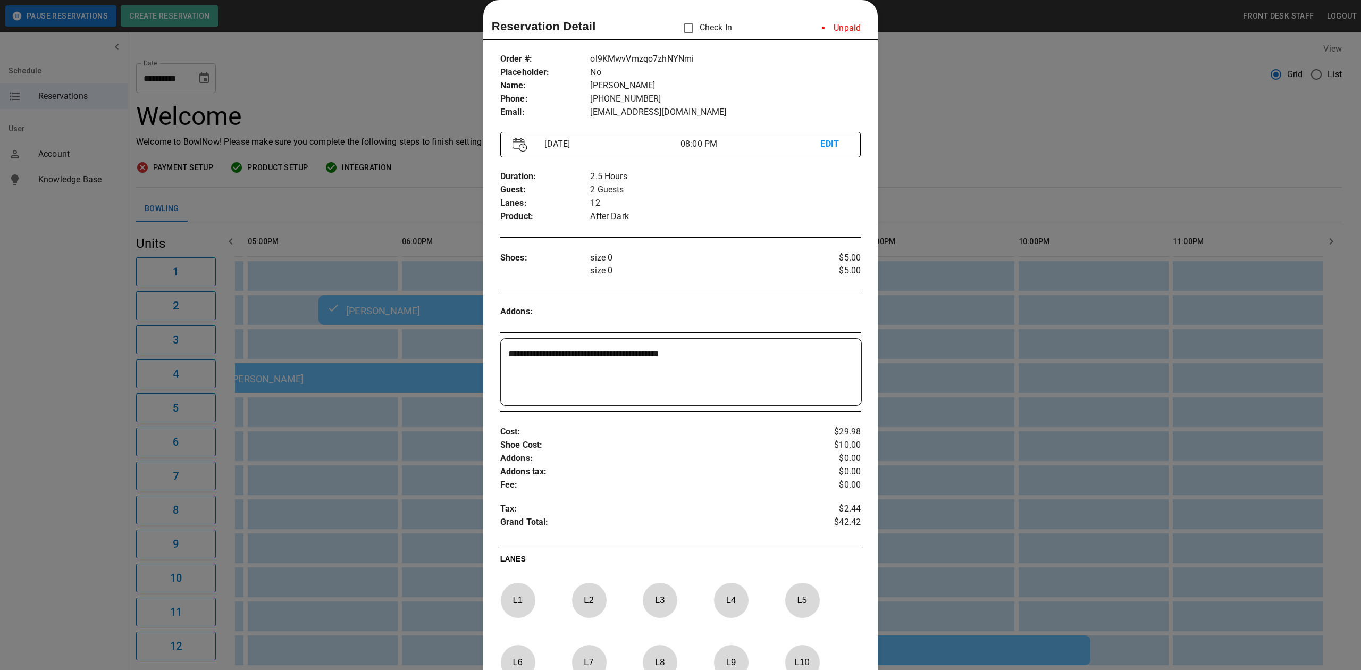
click at [912, 128] on div at bounding box center [680, 335] width 1361 height 670
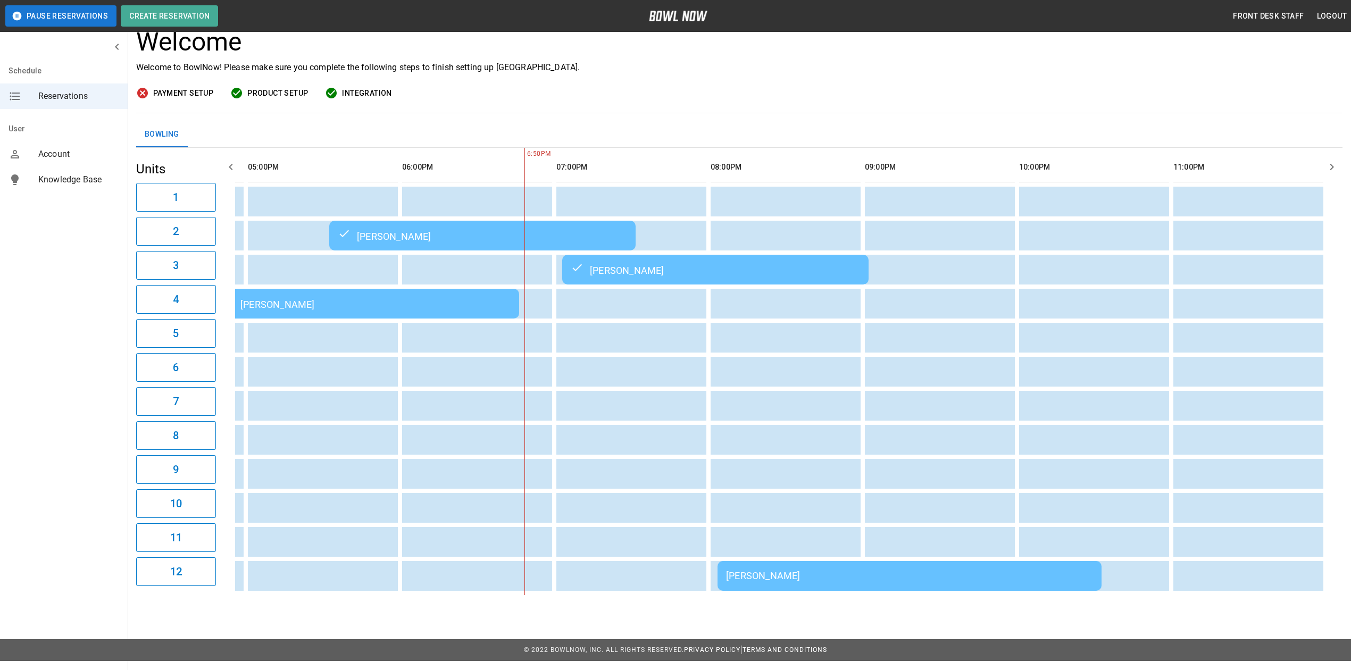
scroll to position [77, 0]
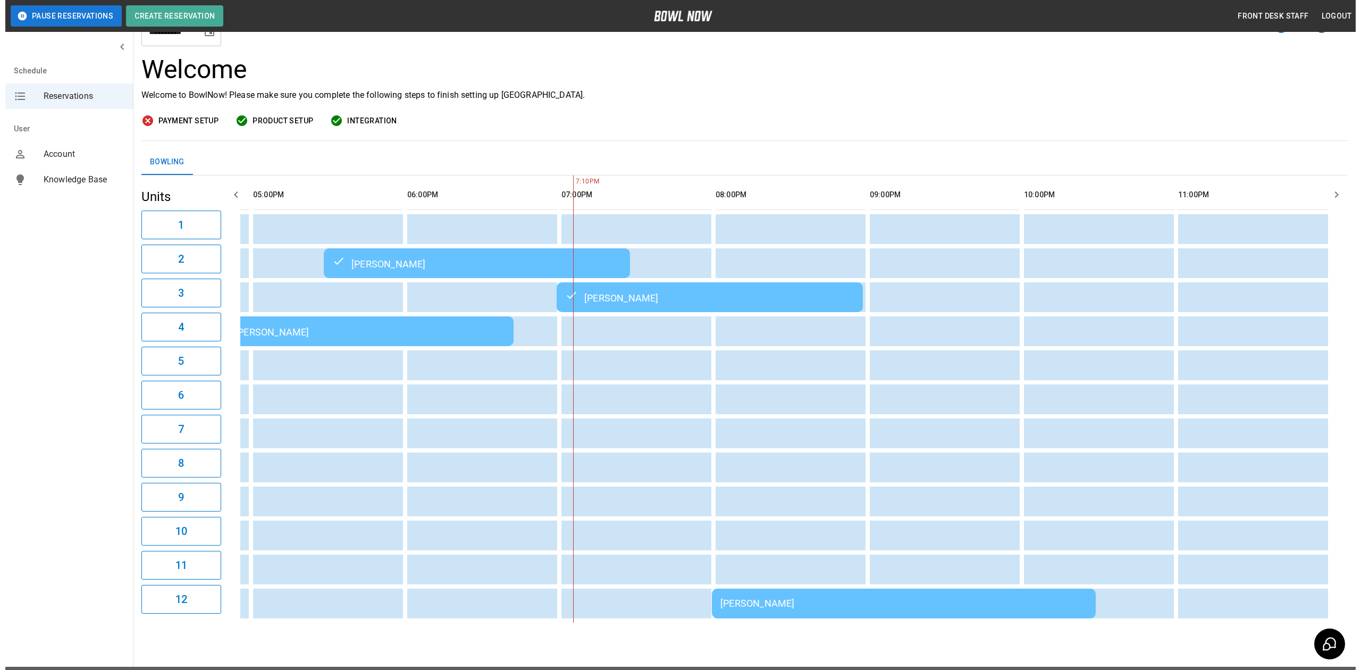
scroll to position [71, 0]
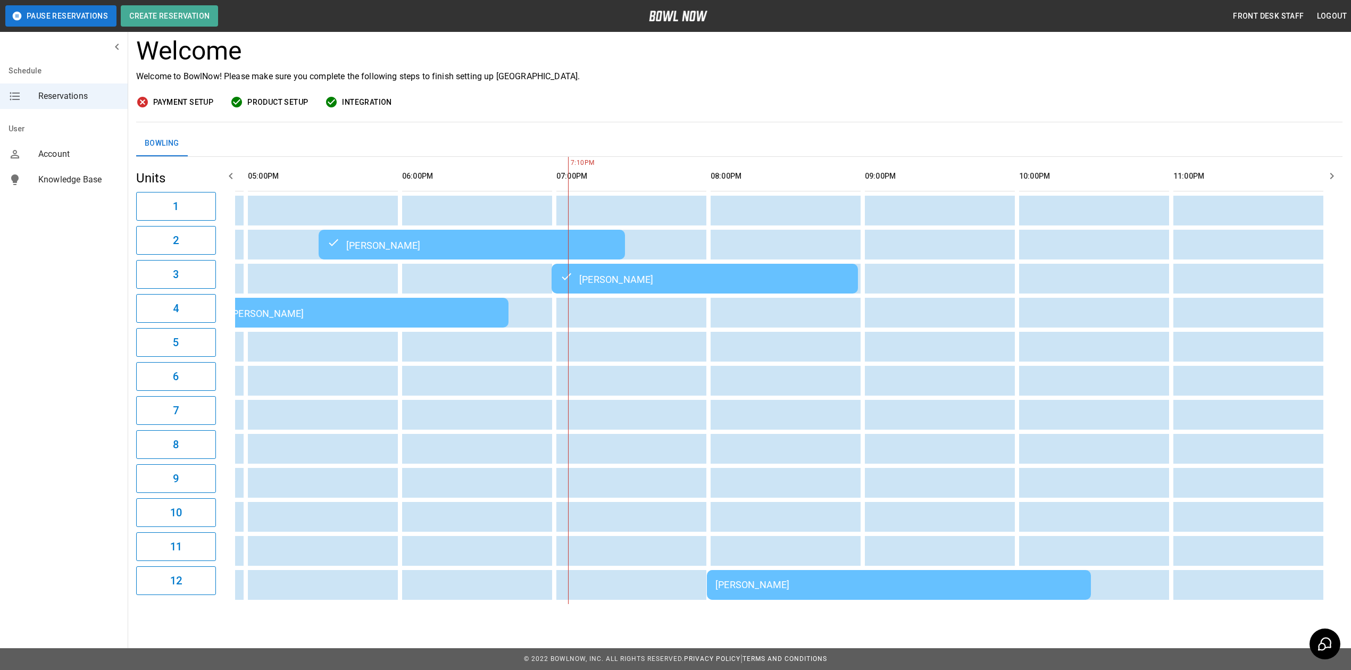
click at [815, 570] on td "[PERSON_NAME]" at bounding box center [899, 585] width 384 height 30
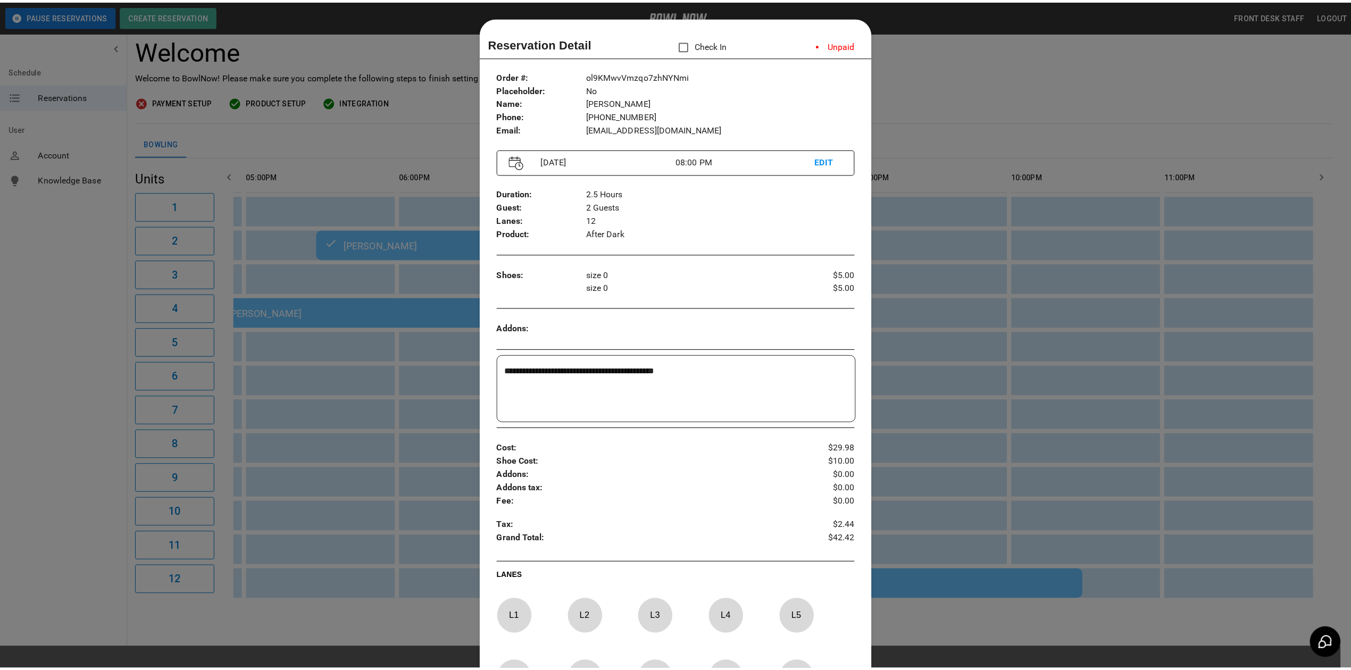
scroll to position [17, 0]
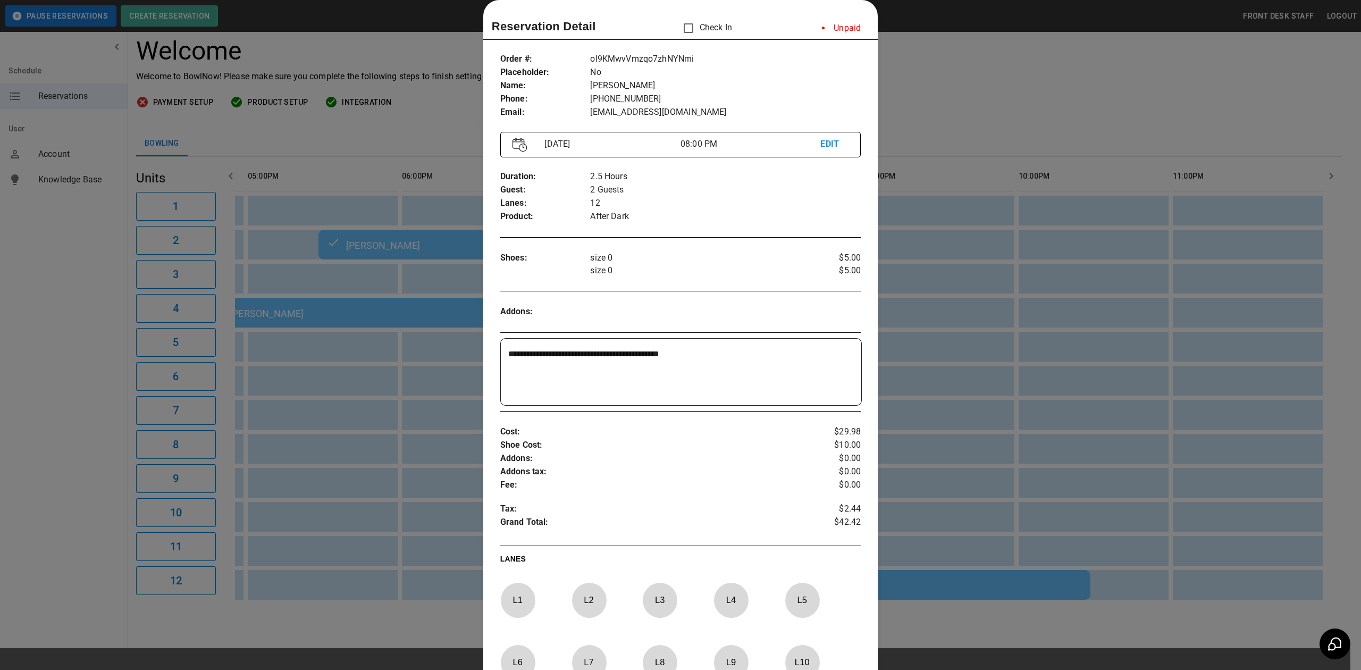
click at [975, 71] on div at bounding box center [680, 335] width 1361 height 670
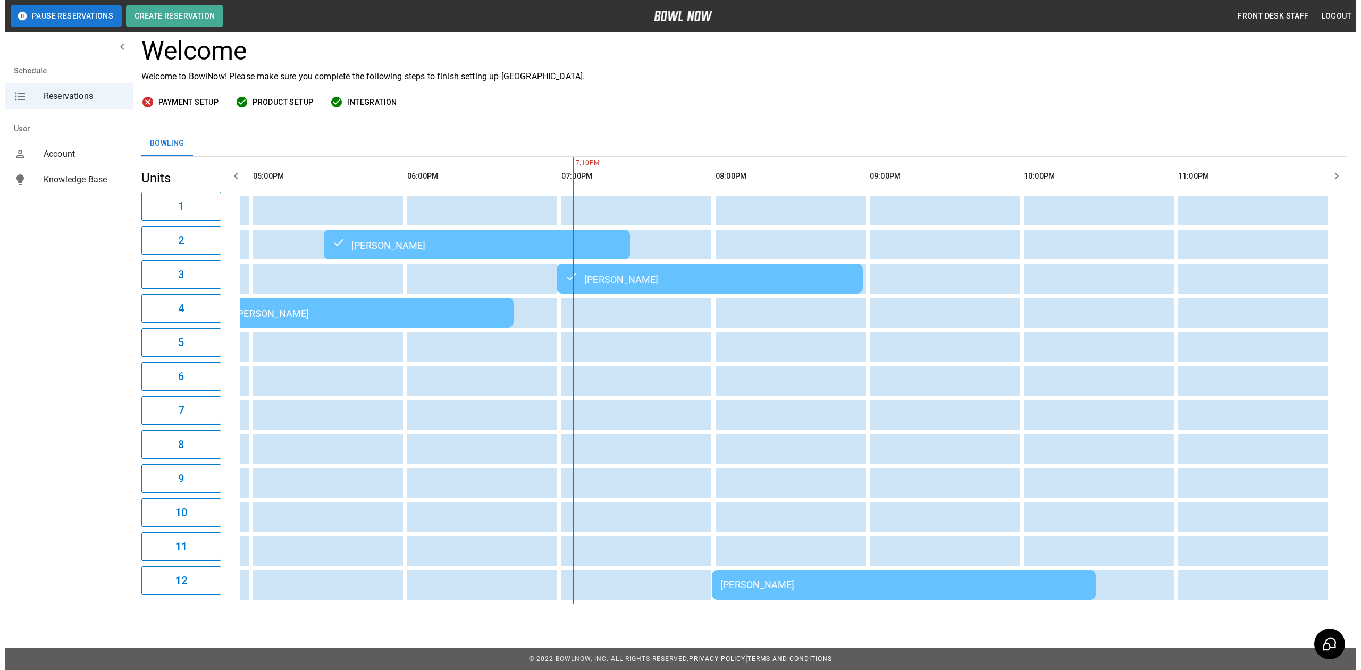
scroll to position [0, 919]
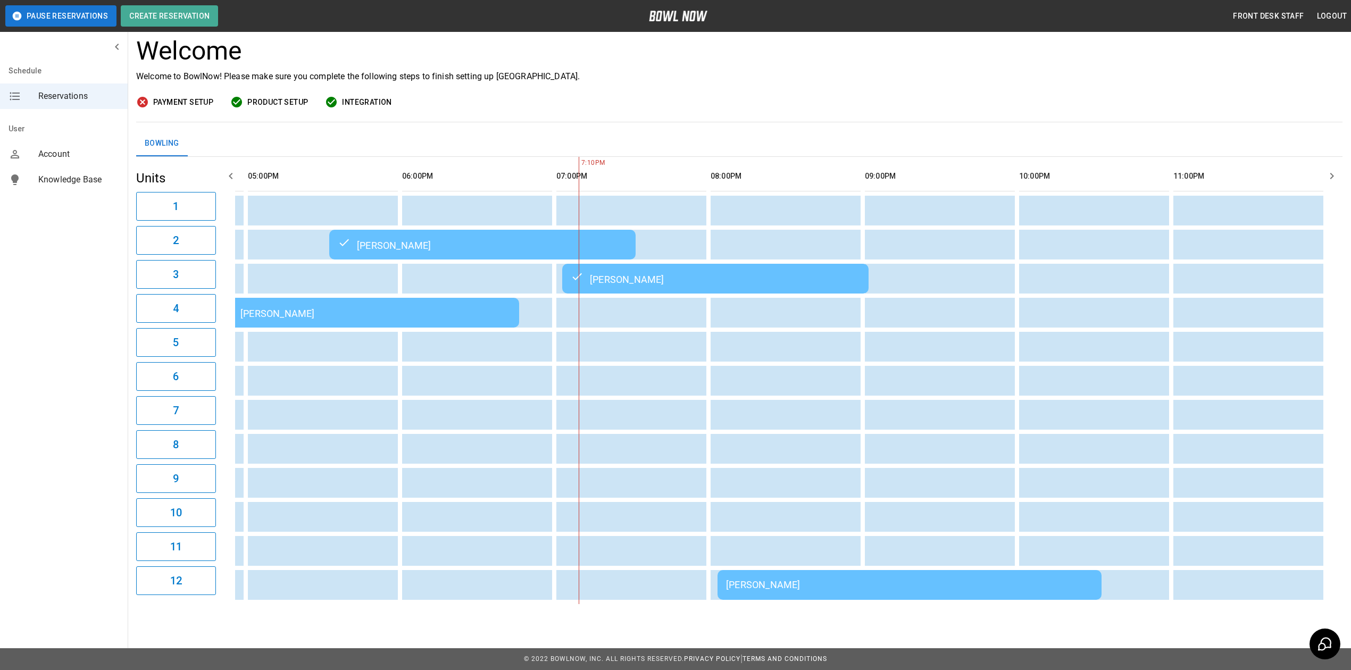
click at [904, 583] on div "[PERSON_NAME]" at bounding box center [909, 584] width 367 height 11
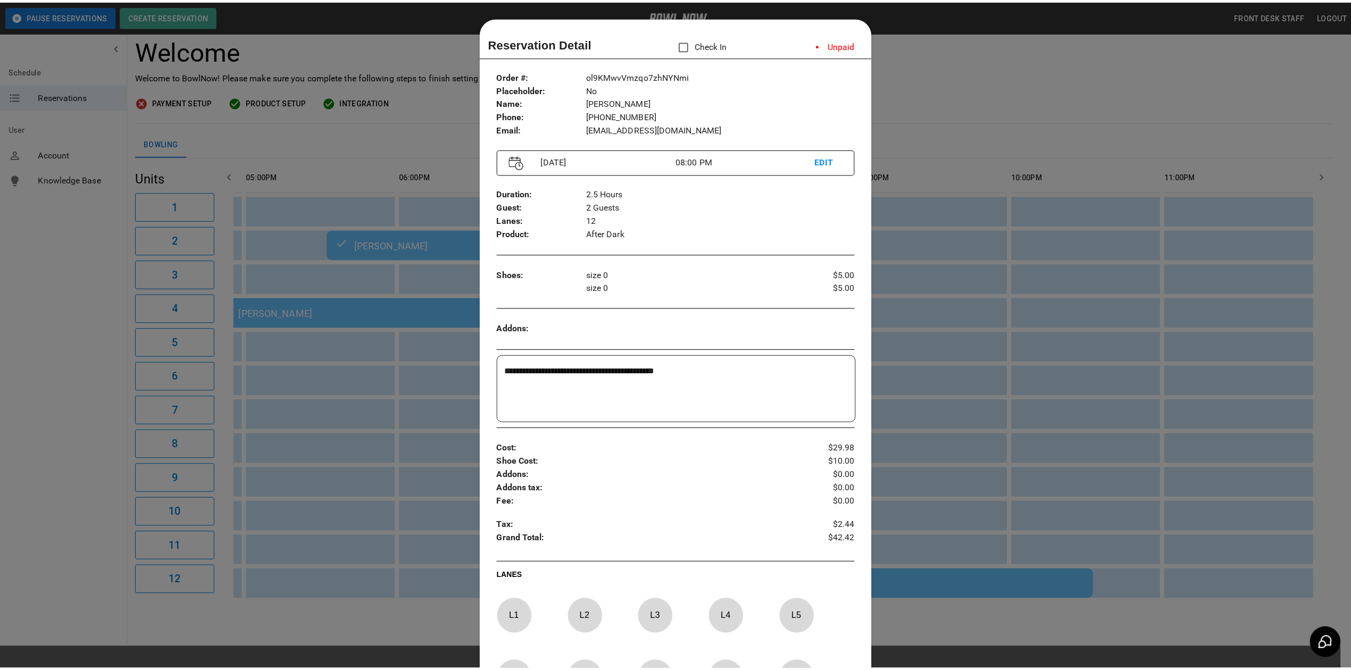
scroll to position [17, 0]
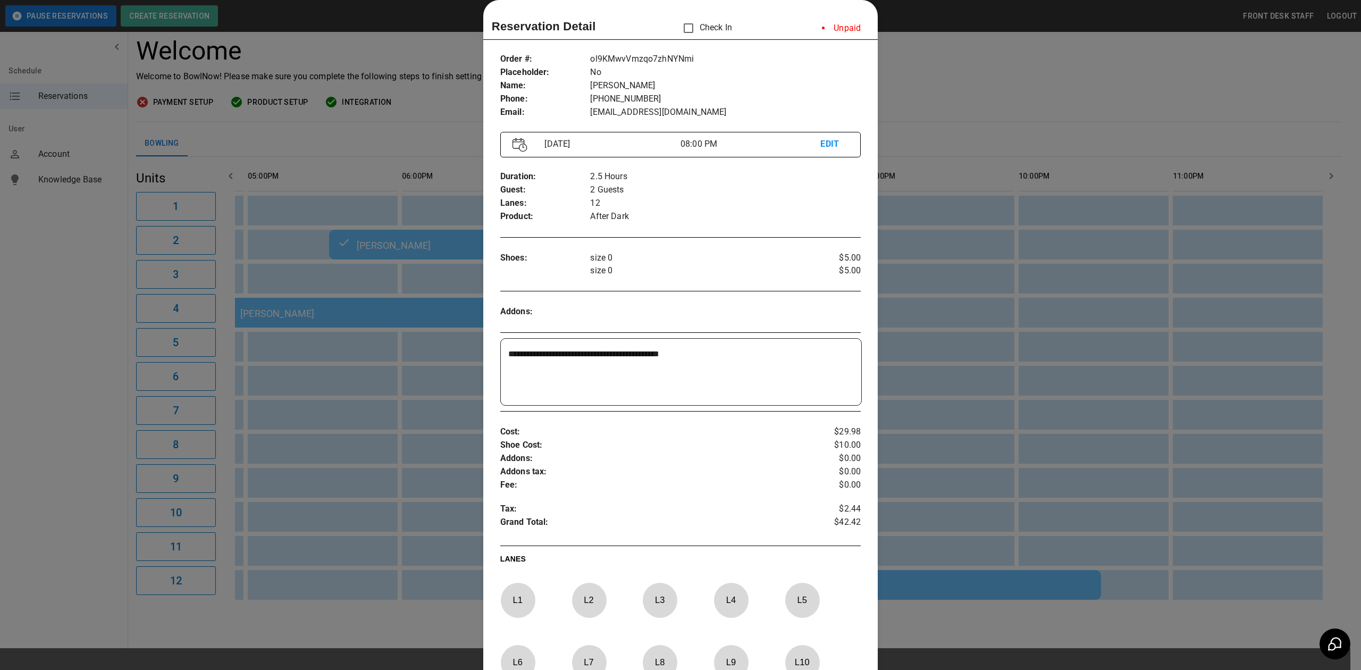
click at [936, 57] on div at bounding box center [680, 335] width 1361 height 670
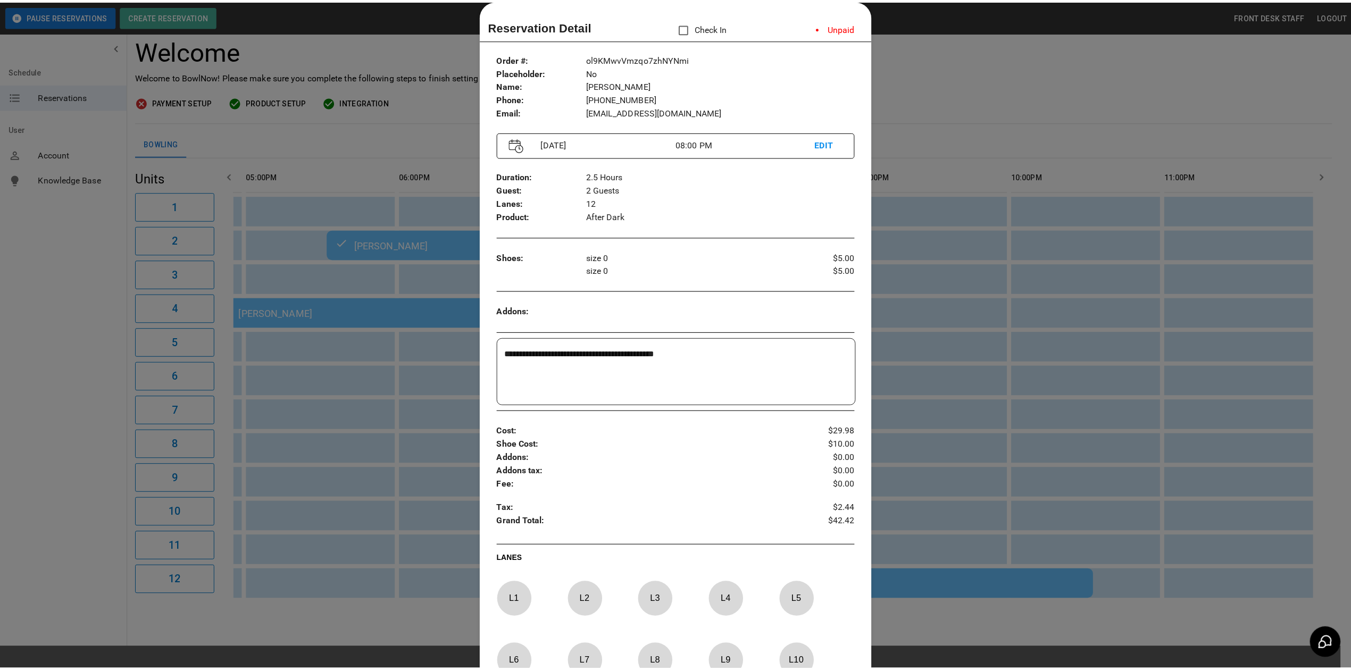
scroll to position [0, 892]
